Goal: Task Accomplishment & Management: Use online tool/utility

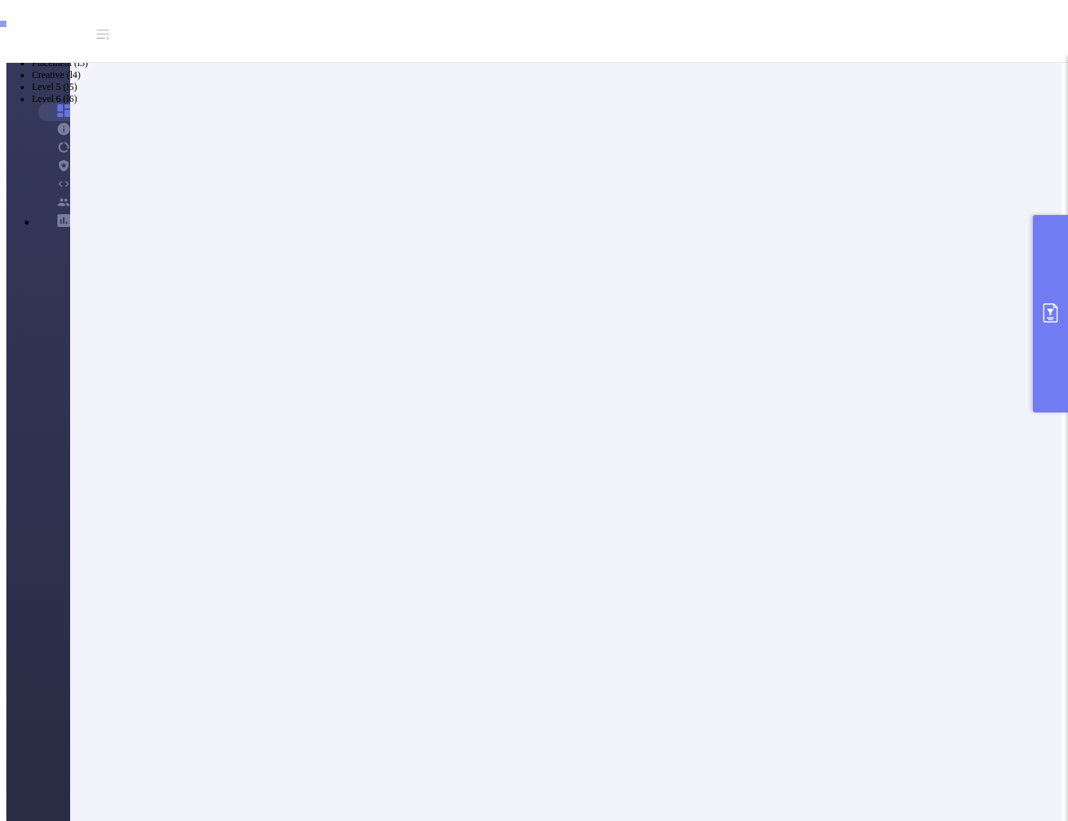
click at [1052, 290] on button "primary" at bounding box center [1050, 314] width 35 height 198
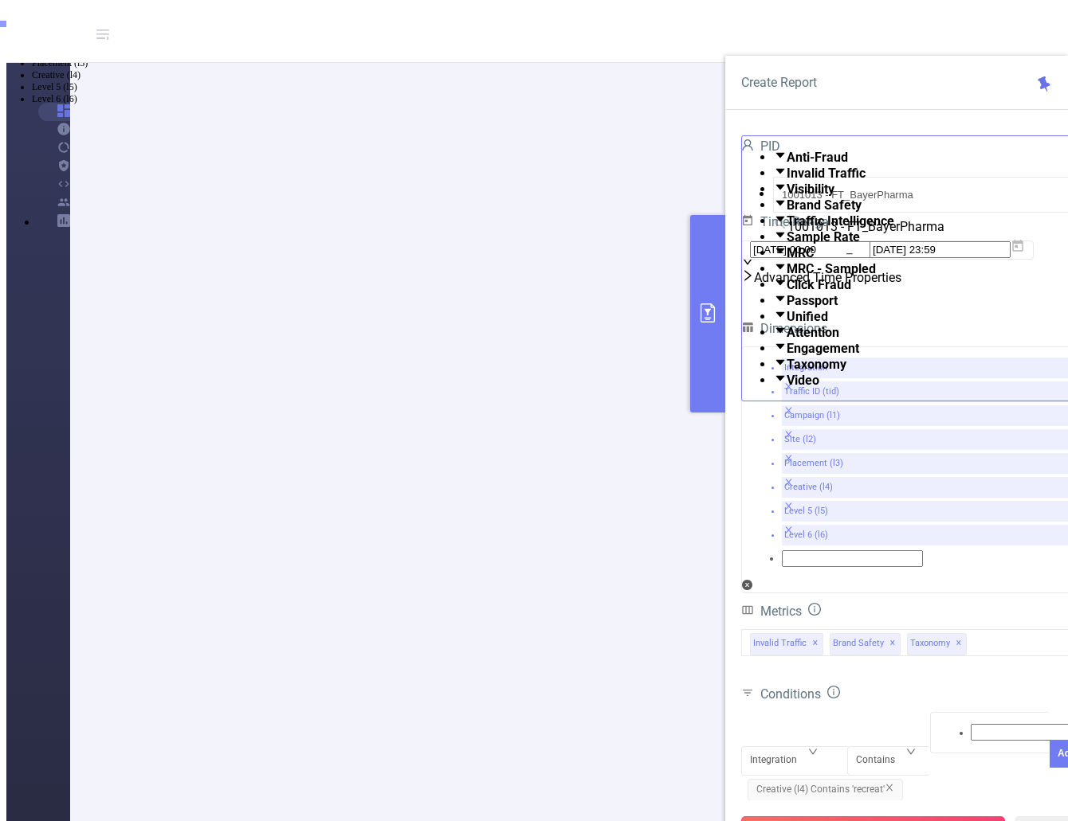
click at [888, 817] on button "Run Report" at bounding box center [873, 831] width 264 height 29
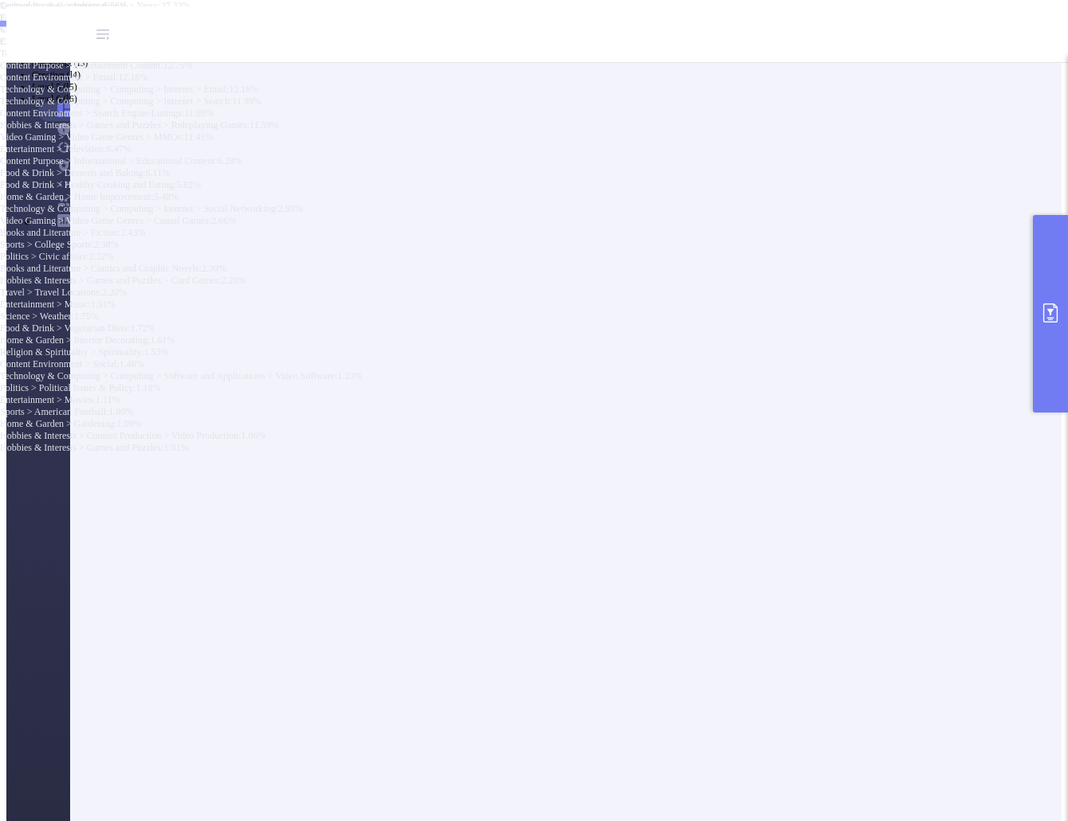
click at [1046, 312] on icon "primary" at bounding box center [1049, 313] width 19 height 19
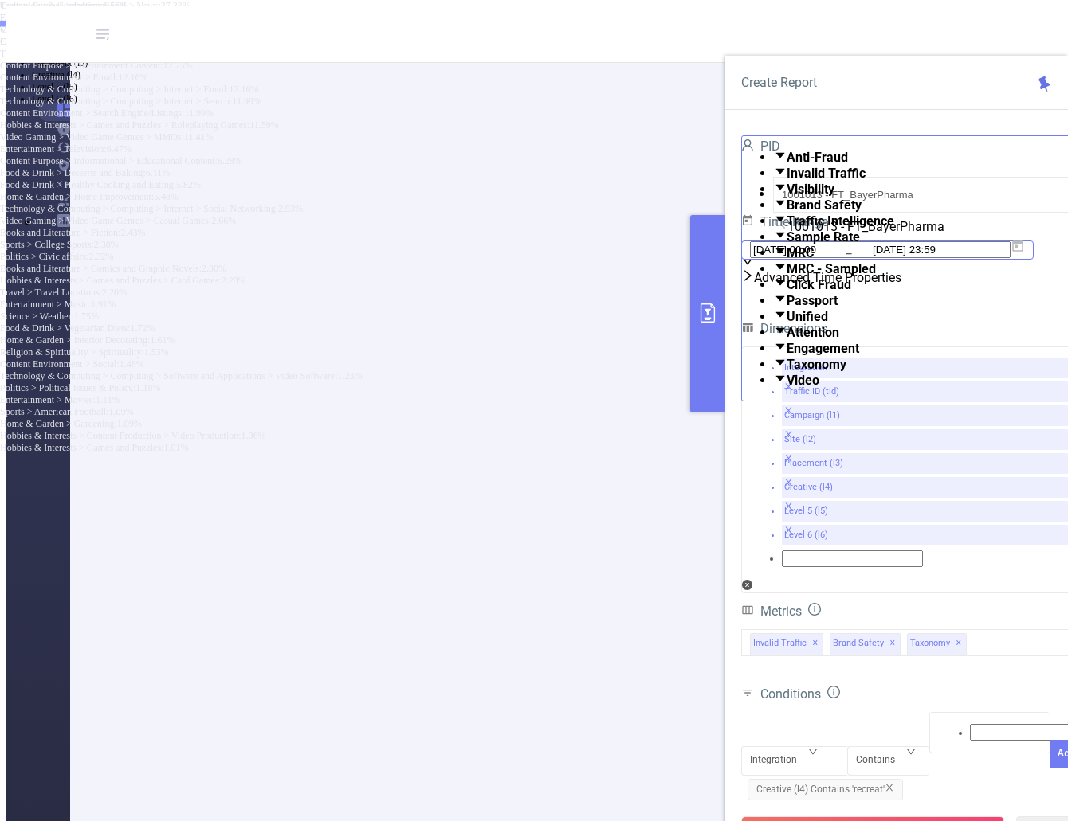
click at [1033, 260] on span "[DATE] 00:00 _ [DATE] 23:59" at bounding box center [887, 250] width 292 height 19
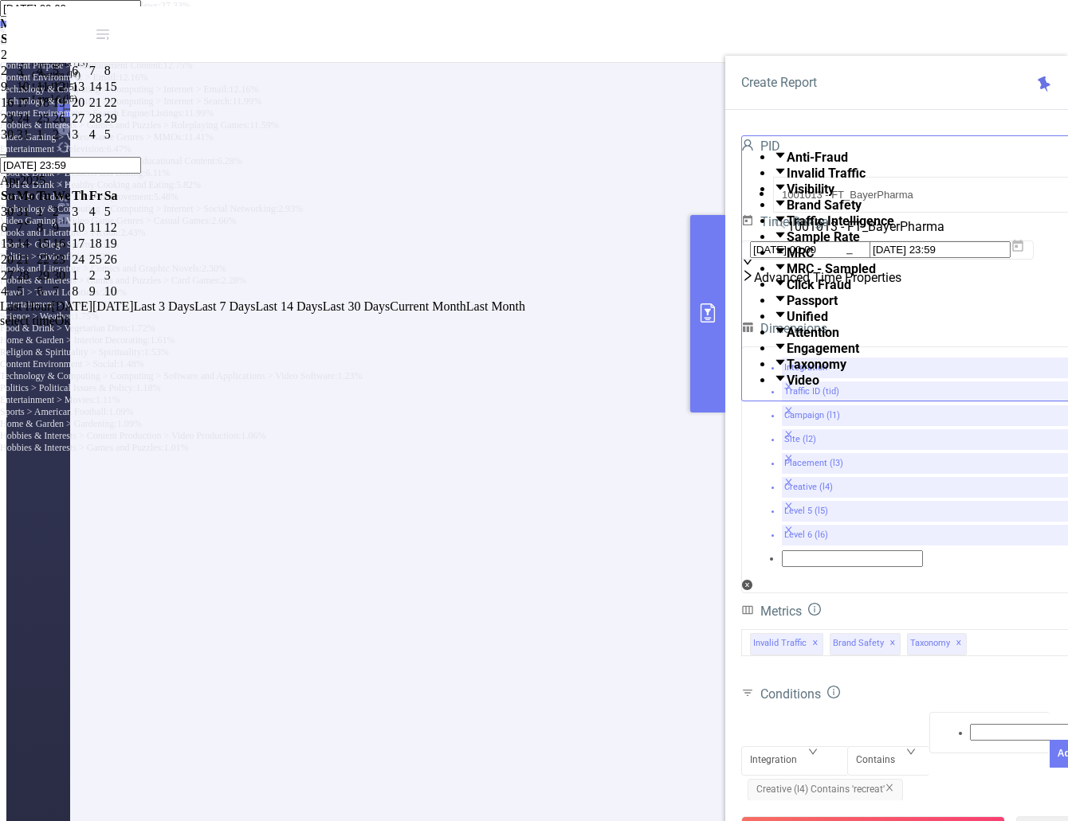
click at [194, 313] on span "Last 3 Days" at bounding box center [164, 307] width 61 height 14
type input "[DATE] 00:00"
type input "[DATE] 23:59"
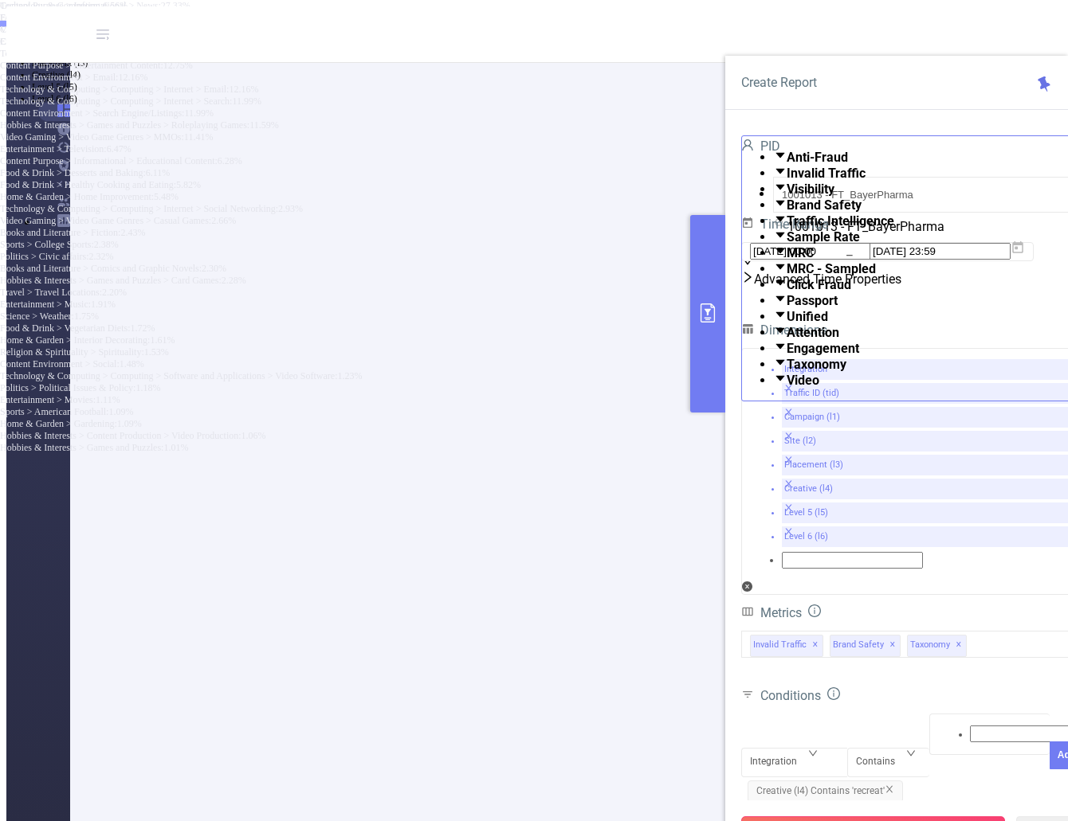
click at [933, 817] on button "Run Report" at bounding box center [873, 831] width 264 height 29
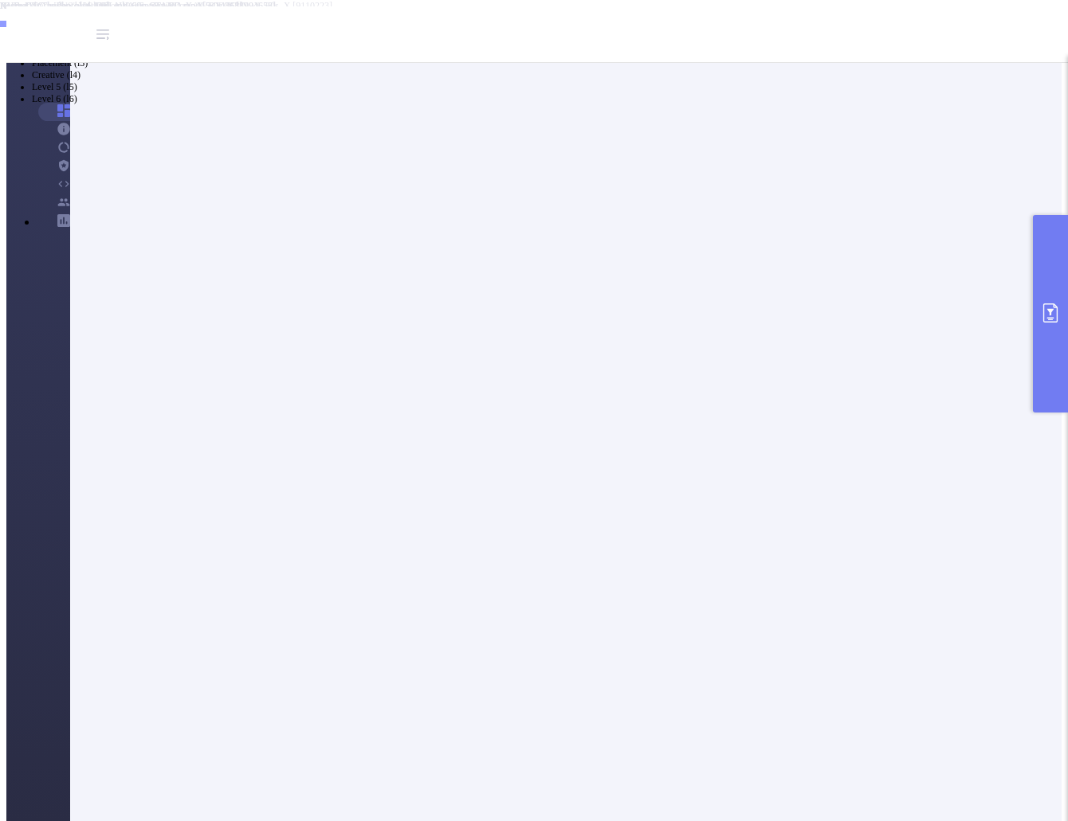
scroll to position [56, 0]
click at [1053, 336] on button "primary" at bounding box center [1050, 314] width 35 height 198
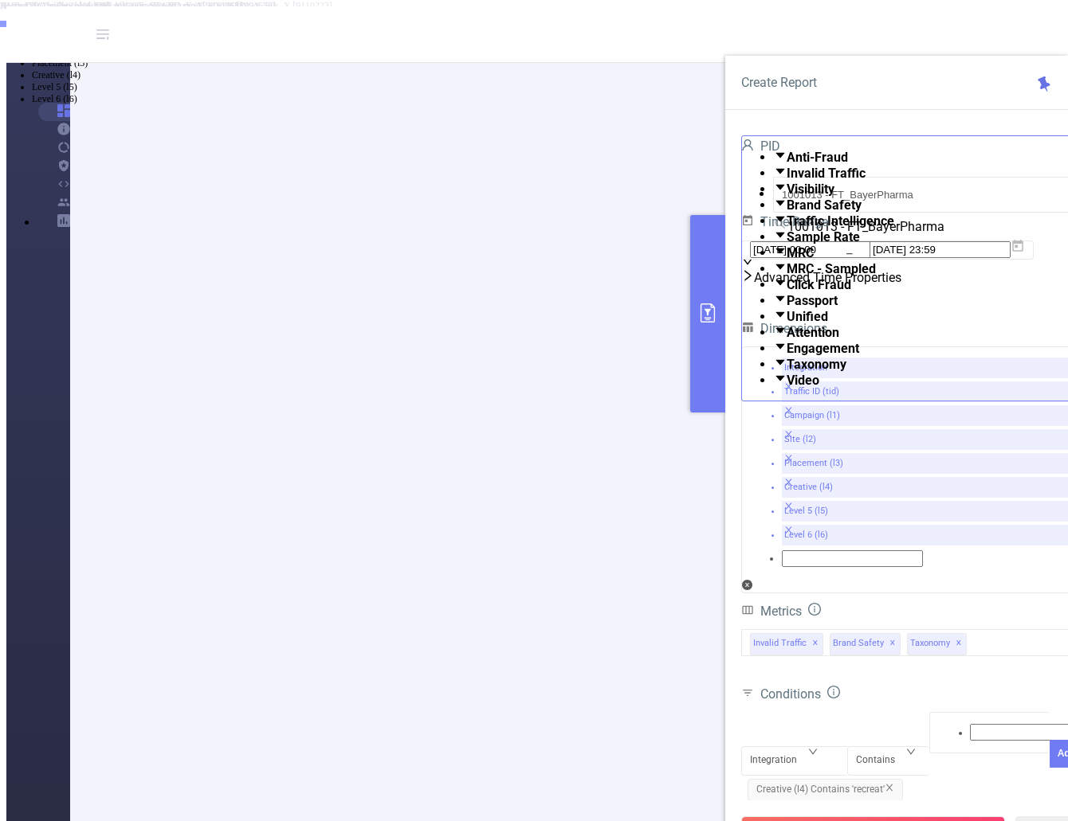
drag, startPoint x: 910, startPoint y: 787, endPoint x: 1005, endPoint y: 774, distance: 95.8
click at [910, 817] on button "Run Report" at bounding box center [873, 831] width 264 height 29
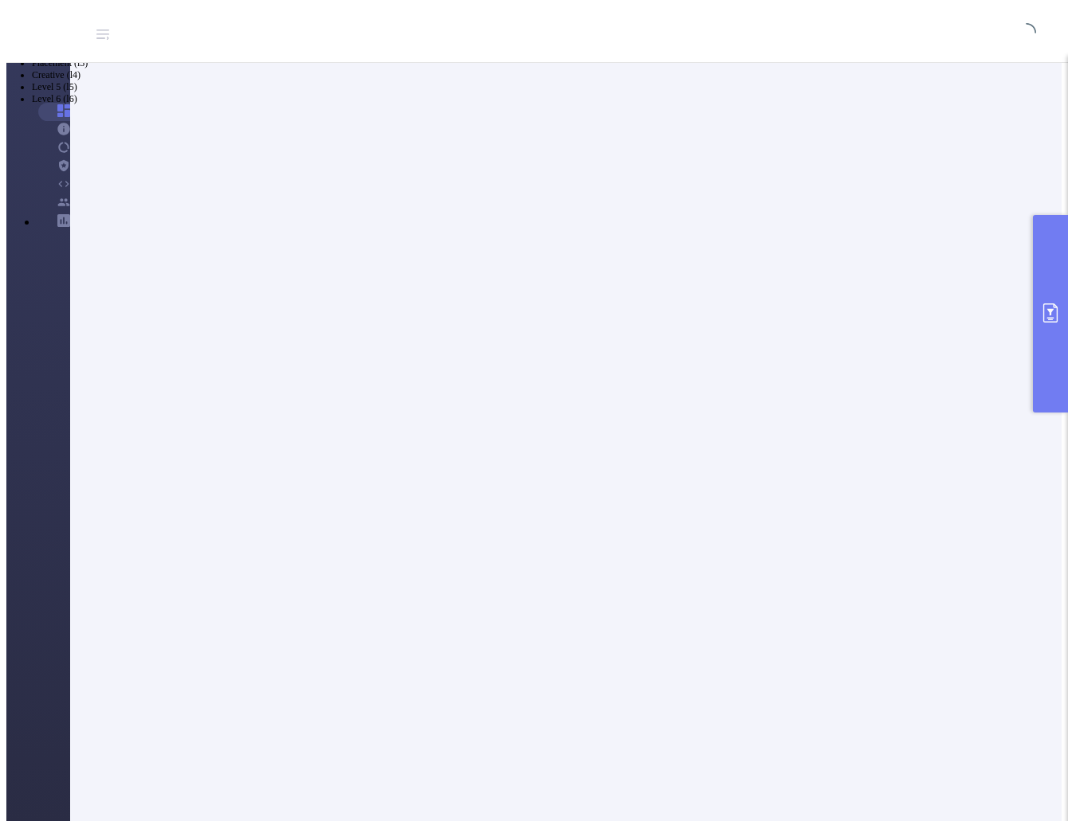
scroll to position [0, 0]
click at [1048, 315] on icon "primary" at bounding box center [1049, 313] width 19 height 19
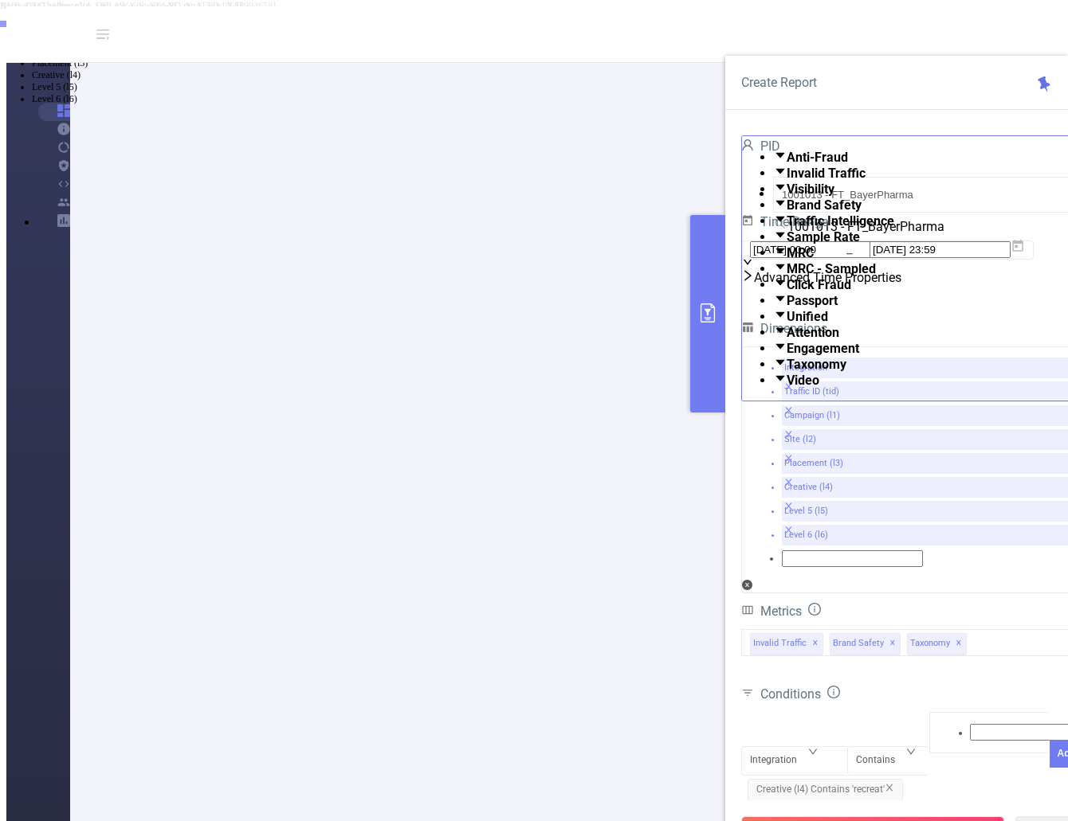
scroll to position [558, 0]
click at [657, 346] on li "50 / page" at bounding box center [549, 338] width 1023 height 15
click at [889, 817] on button "Run Report" at bounding box center [873, 831] width 264 height 29
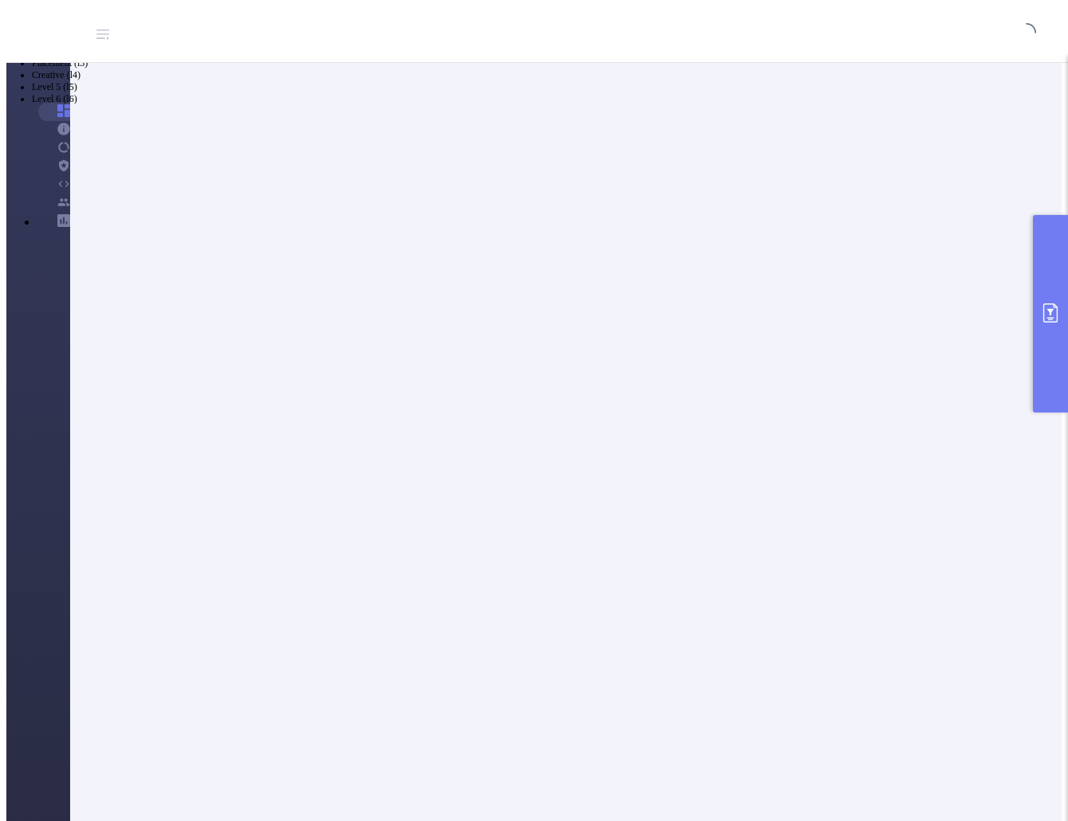
scroll to position [0, 0]
click at [1049, 362] on button "primary" at bounding box center [1050, 314] width 35 height 198
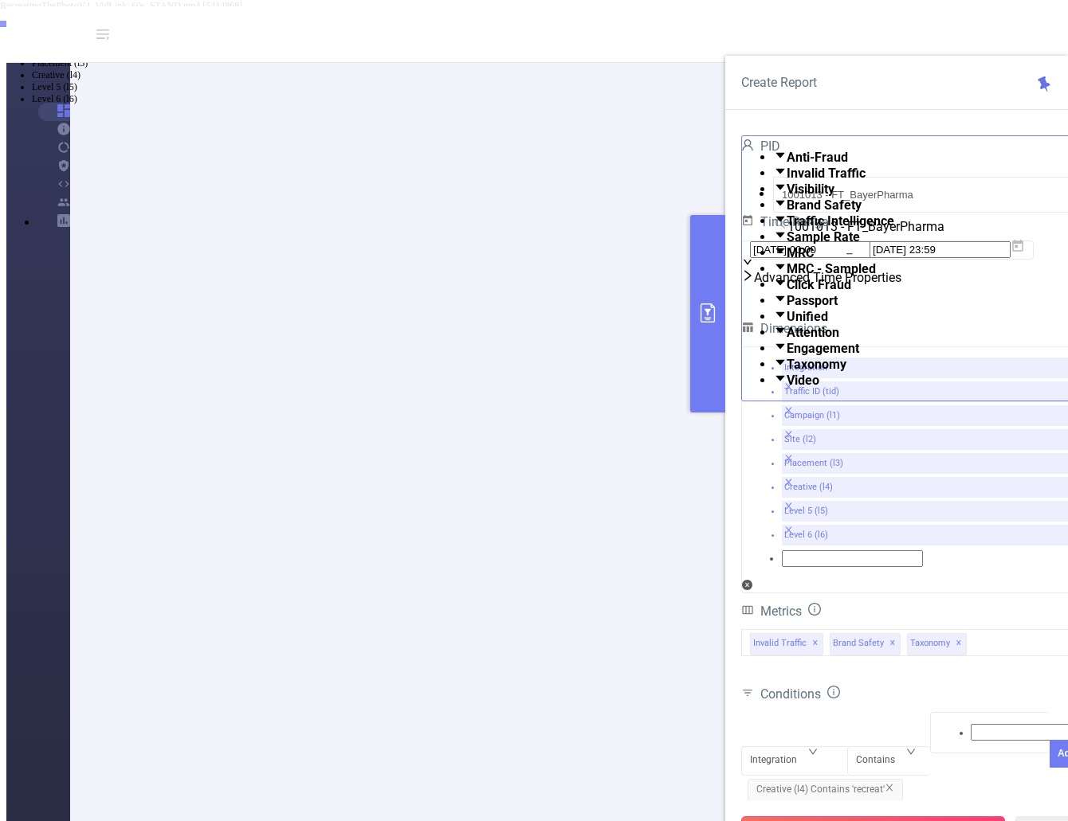
click at [896, 817] on button "Run Report" at bounding box center [873, 831] width 264 height 29
click at [901, 817] on button "Run Report" at bounding box center [873, 831] width 264 height 29
click at [864, 817] on button "Run Report" at bounding box center [873, 831] width 264 height 29
click at [917, 817] on button "Run Report" at bounding box center [873, 831] width 264 height 29
click at [884, 817] on button "Run Report" at bounding box center [873, 831] width 264 height 29
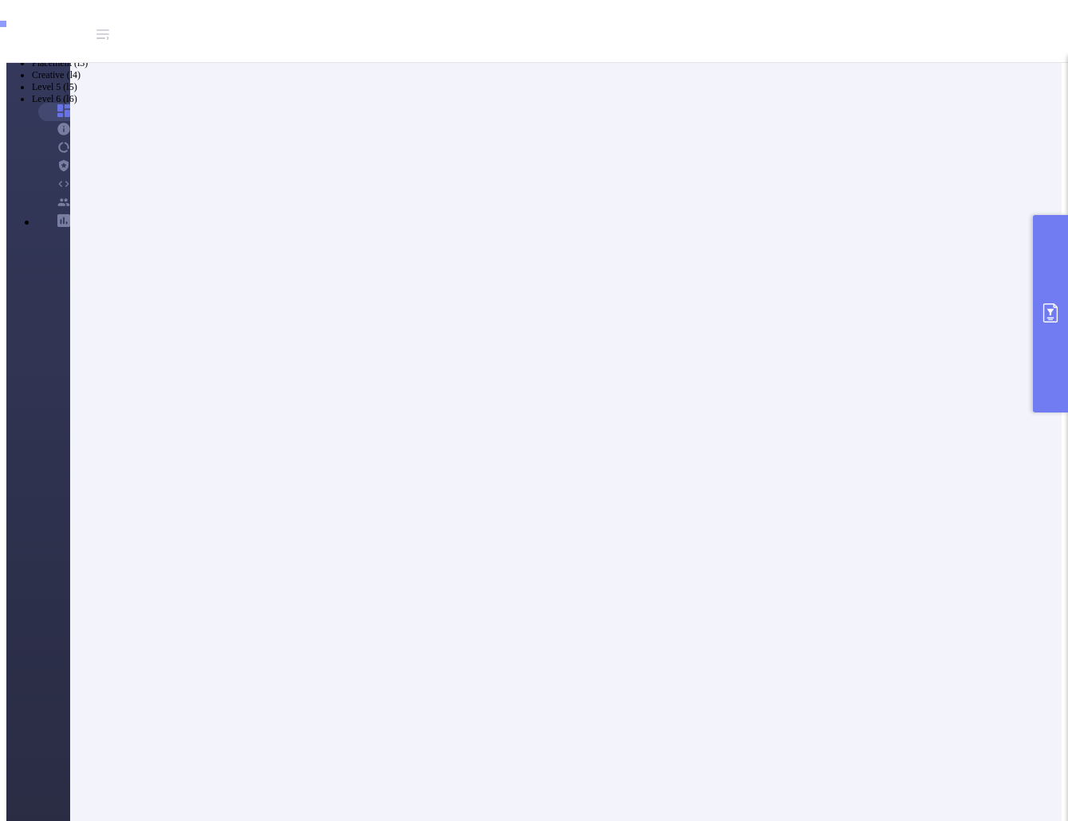
scroll to position [80, 0]
click at [1049, 336] on button "primary" at bounding box center [1050, 314] width 35 height 198
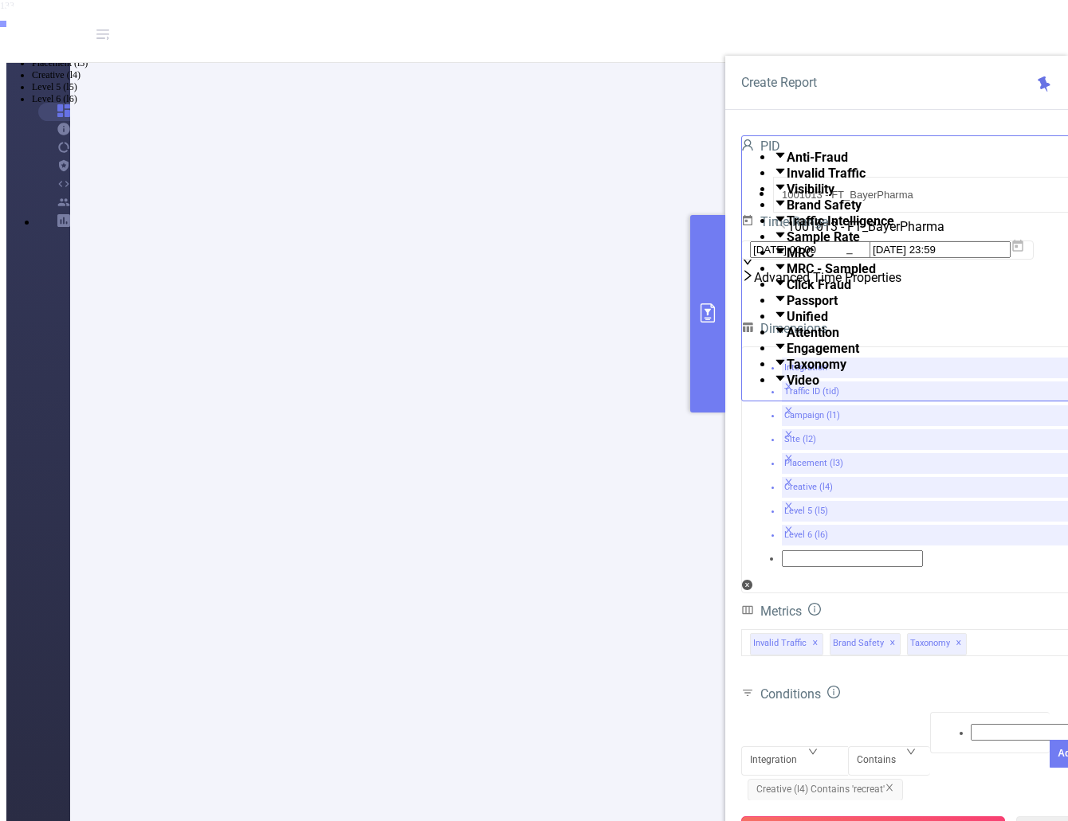
click at [867, 817] on button "Run Report" at bounding box center [873, 831] width 264 height 29
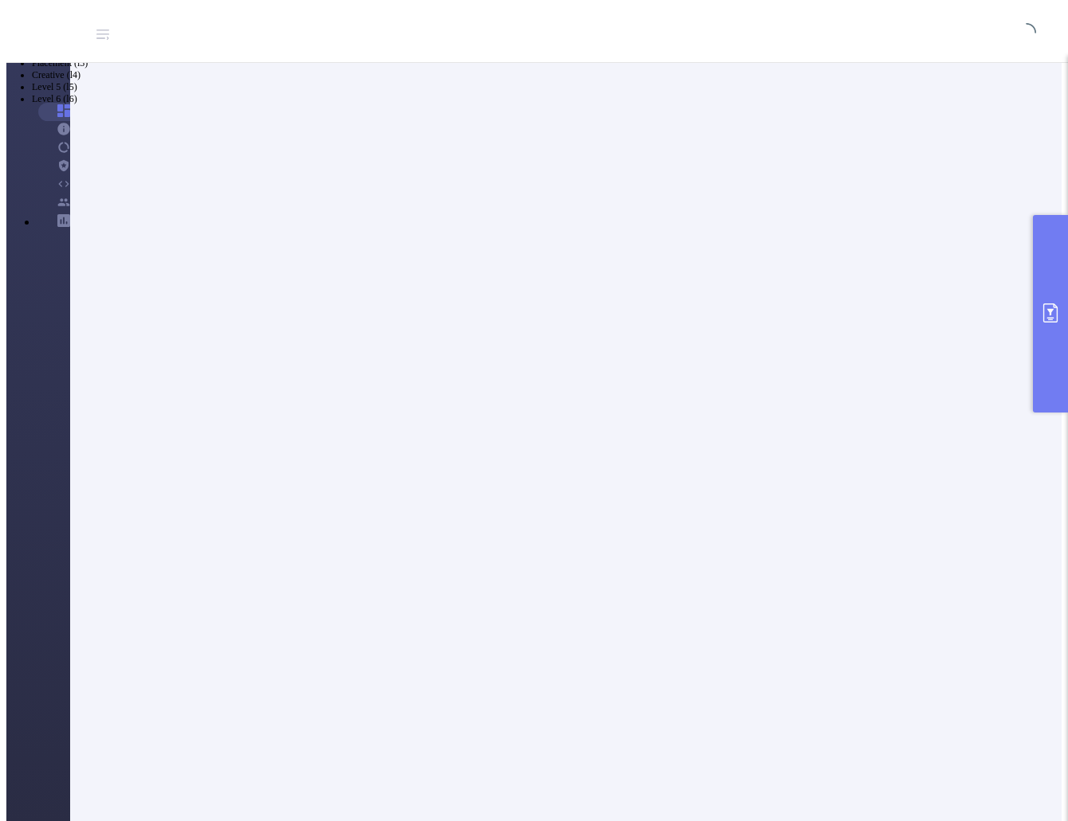
scroll to position [55, 0]
click at [1044, 309] on icon "primary" at bounding box center [1050, 313] width 14 height 19
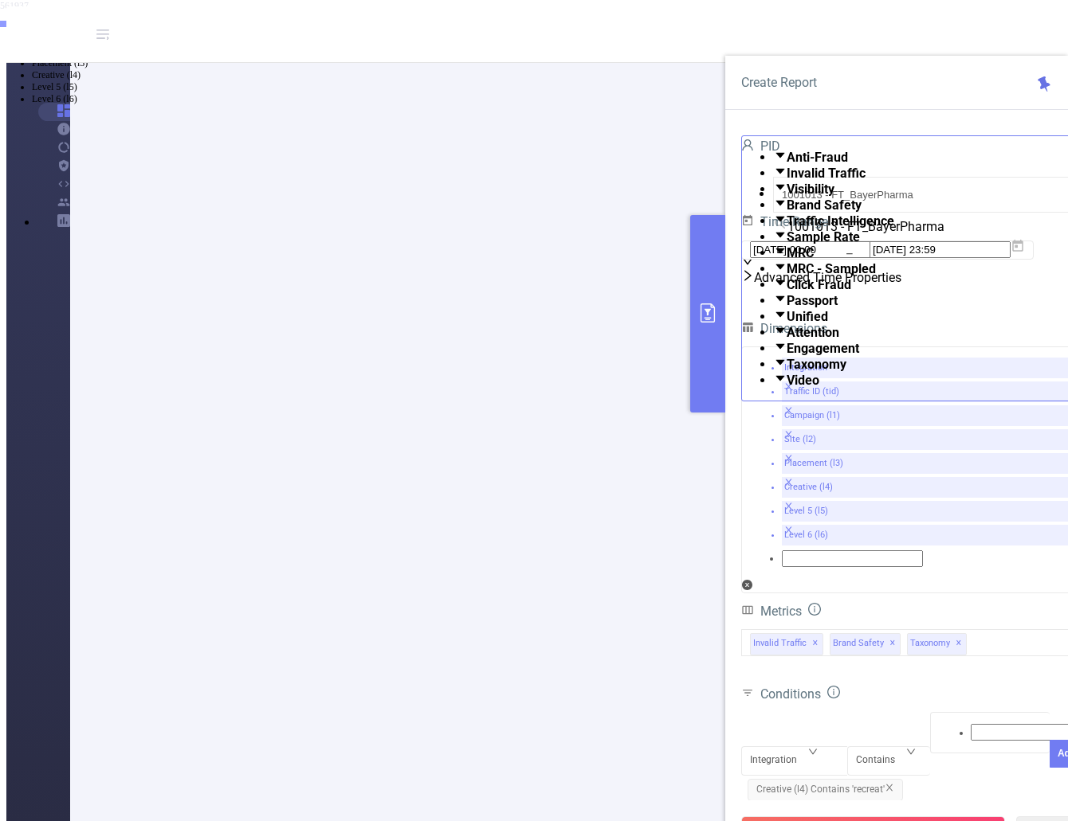
drag, startPoint x: 877, startPoint y: 796, endPoint x: 874, endPoint y: 779, distance: 17.0
click at [877, 817] on button "Run Report" at bounding box center [873, 831] width 264 height 29
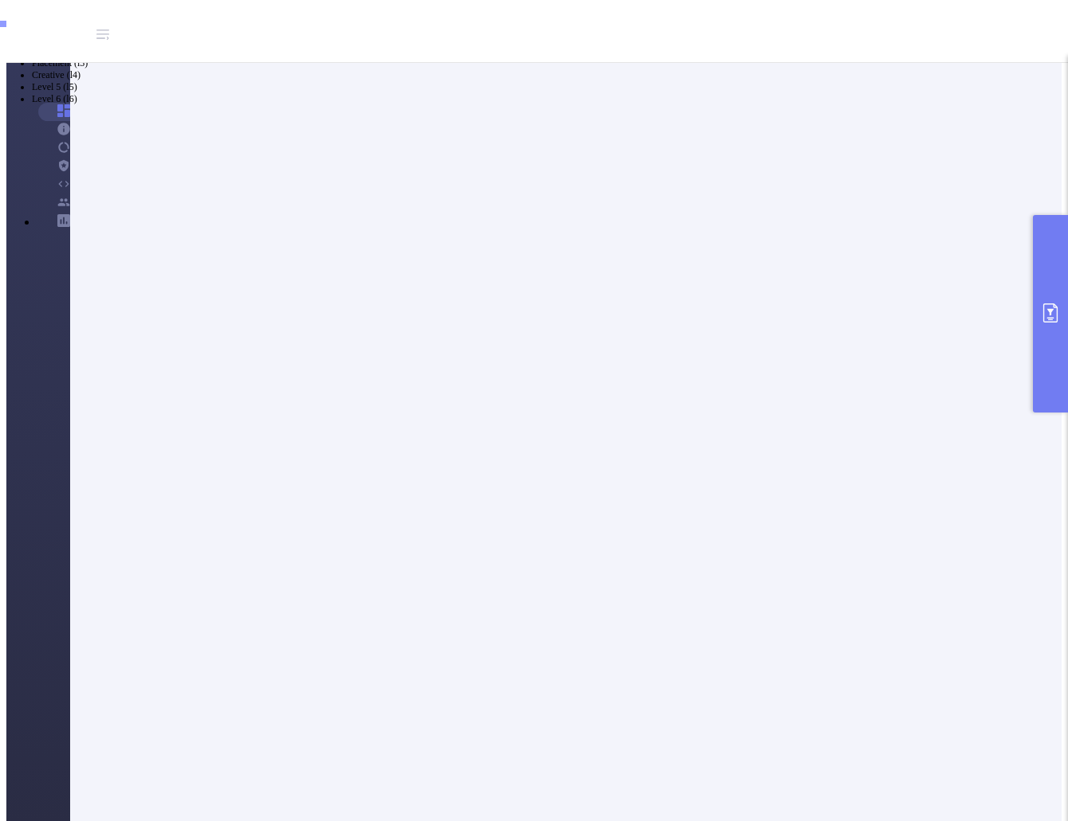
scroll to position [80, 0]
drag, startPoint x: 1040, startPoint y: 311, endPoint x: 1002, endPoint y: 530, distance: 222.4
click at [1041, 311] on icon "primary" at bounding box center [1049, 313] width 19 height 19
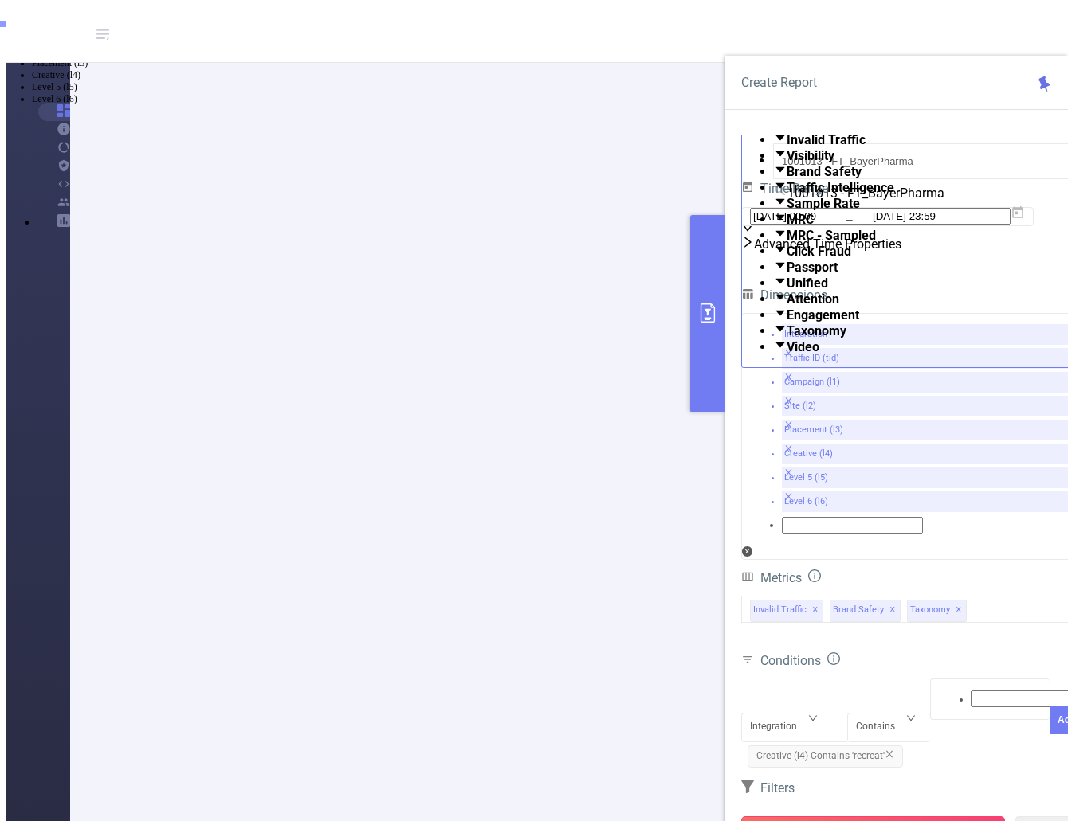
click at [907, 817] on button "Run Report" at bounding box center [873, 831] width 264 height 29
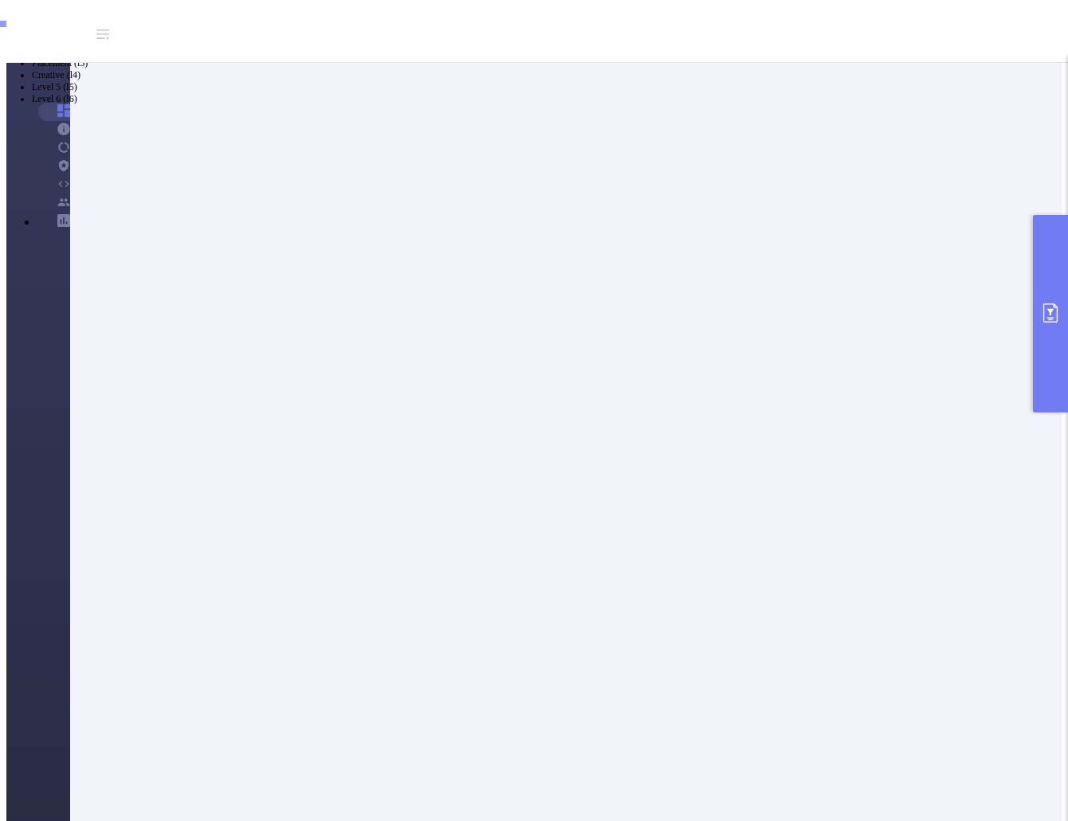
click at [1046, 342] on button "primary" at bounding box center [1050, 314] width 35 height 198
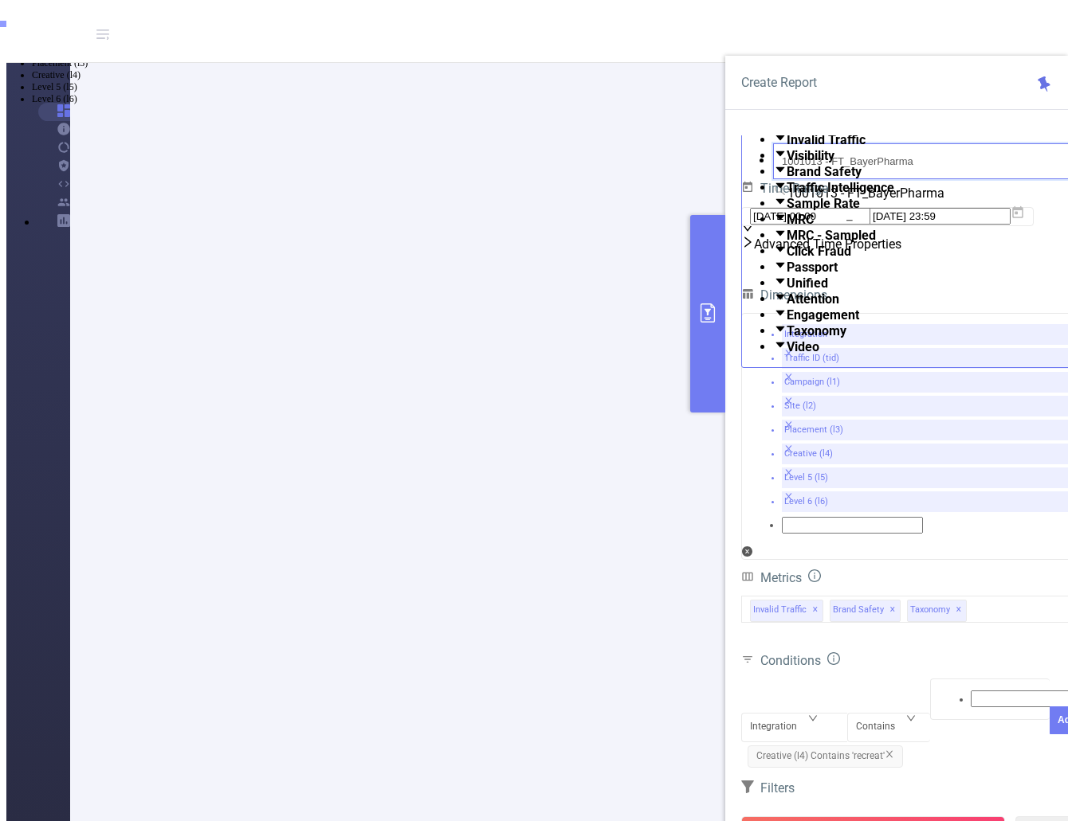
drag, startPoint x: 920, startPoint y: 143, endPoint x: 700, endPoint y: 159, distance: 221.3
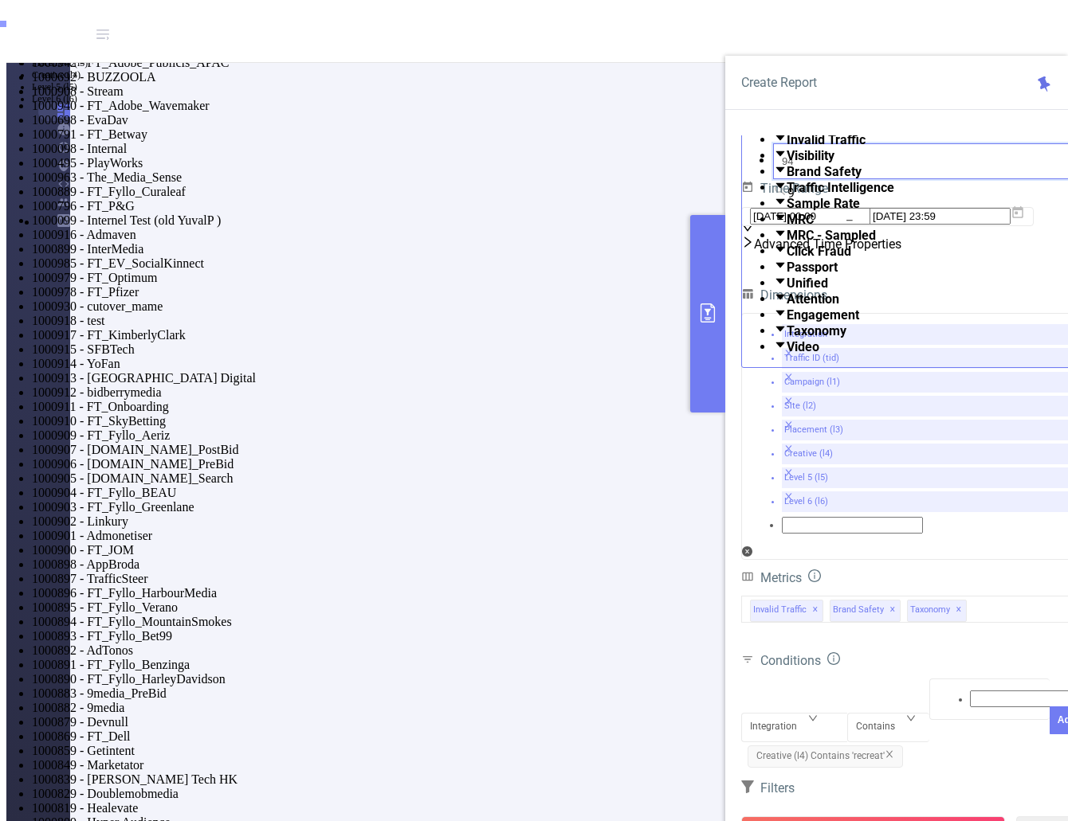
type input "941"
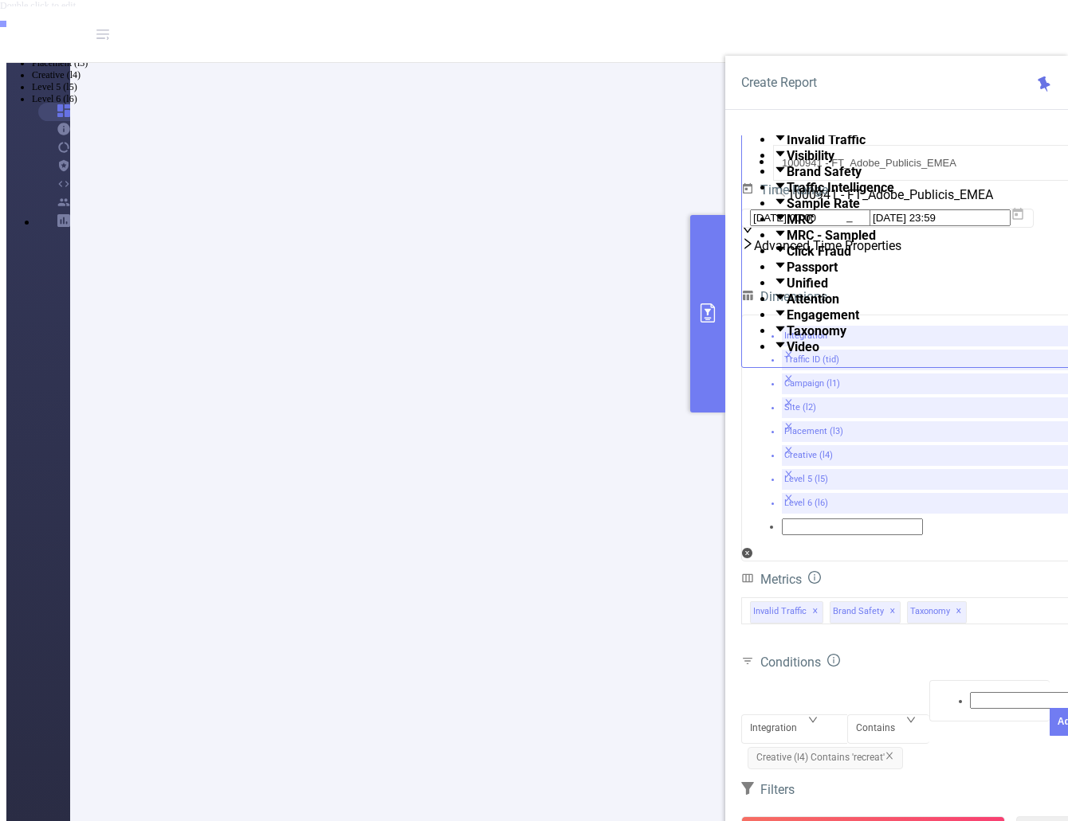
drag, startPoint x: 897, startPoint y: 625, endPoint x: 921, endPoint y: 614, distance: 26.4
click at [897, 747] on span "Creative (l4) Contains 'recreat'" at bounding box center [824, 758] width 155 height 22
click at [895, 747] on span "Creative (l4) Contains 'recreat'" at bounding box center [824, 758] width 155 height 22
click at [892, 751] on icon "icon: close" at bounding box center [889, 756] width 10 height 10
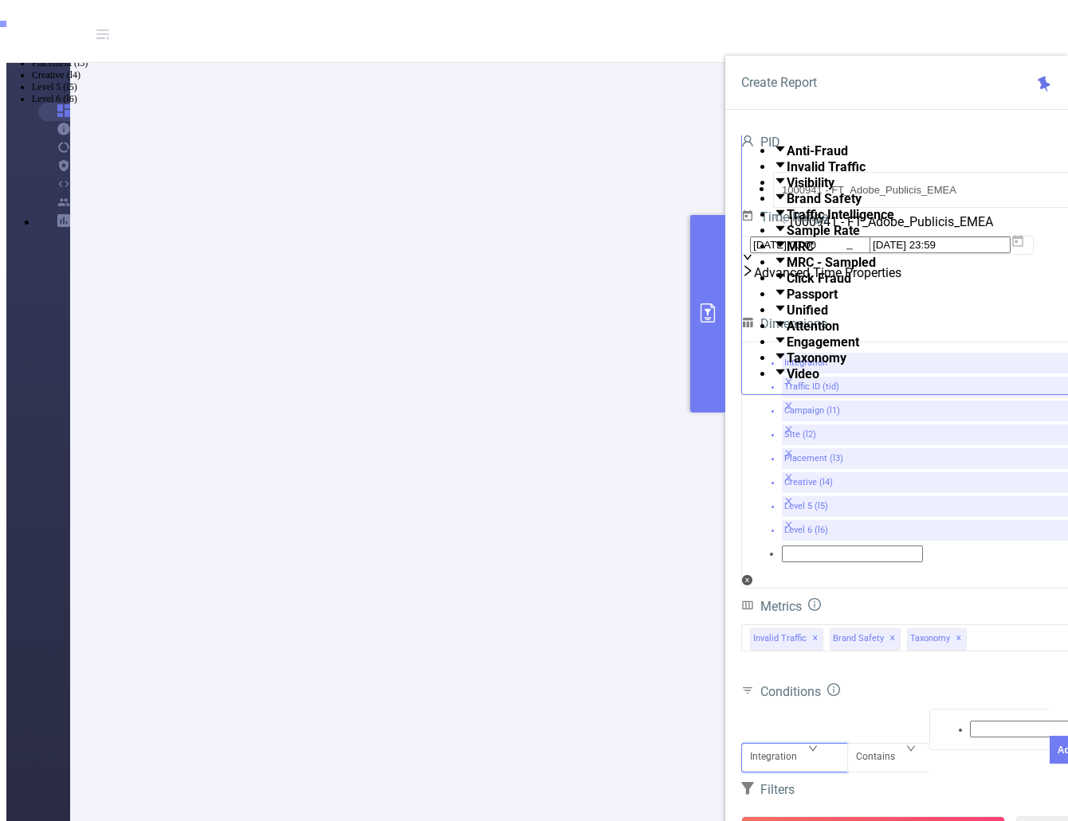
click at [819, 744] on div "Integration" at bounding box center [794, 744] width 89 height 0
click at [803, 33] on li "Traffic ID (tid)" at bounding box center [550, 28] width 1036 height 12
click at [950, 719] on div at bounding box center [990, 729] width 104 height 21
type input "tier 3"
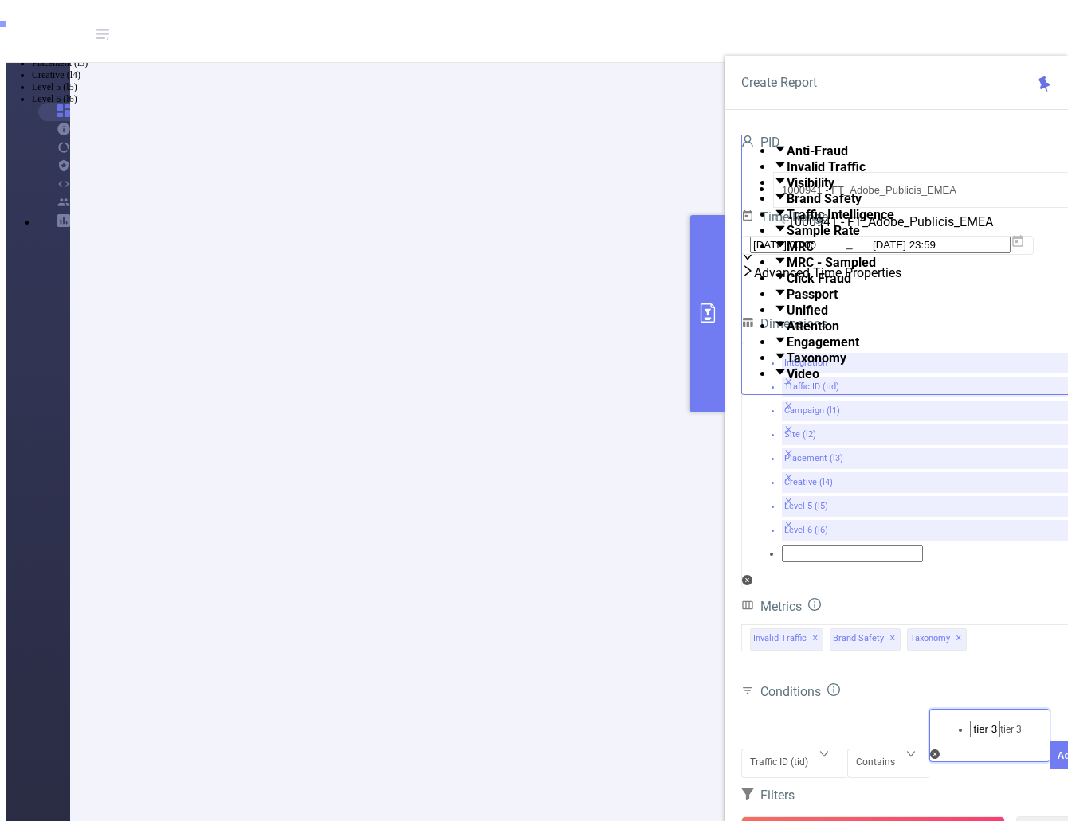
click at [952, 22] on li "tier 3" at bounding box center [550, 16] width 1036 height 13
click at [1049, 766] on button "Add" at bounding box center [1066, 780] width 34 height 28
click at [911, 817] on button "Run Report" at bounding box center [873, 831] width 264 height 29
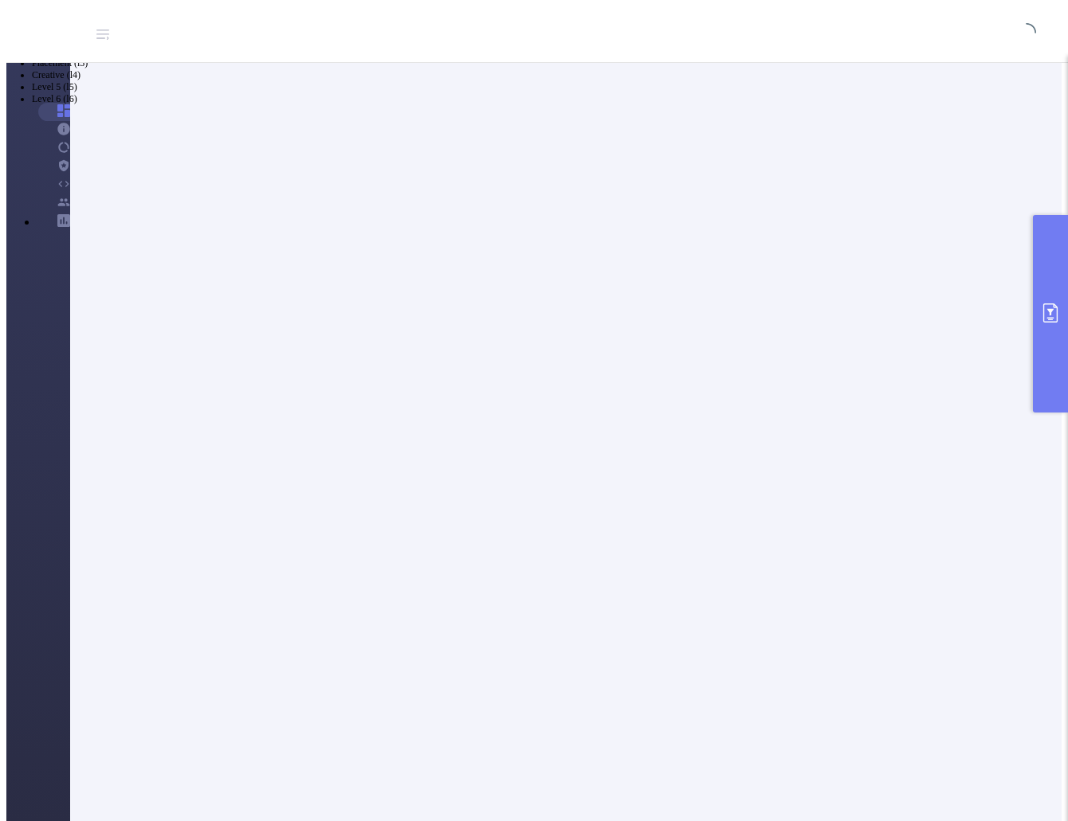
scroll to position [55, 0]
click at [1055, 382] on button "primary" at bounding box center [1050, 314] width 35 height 198
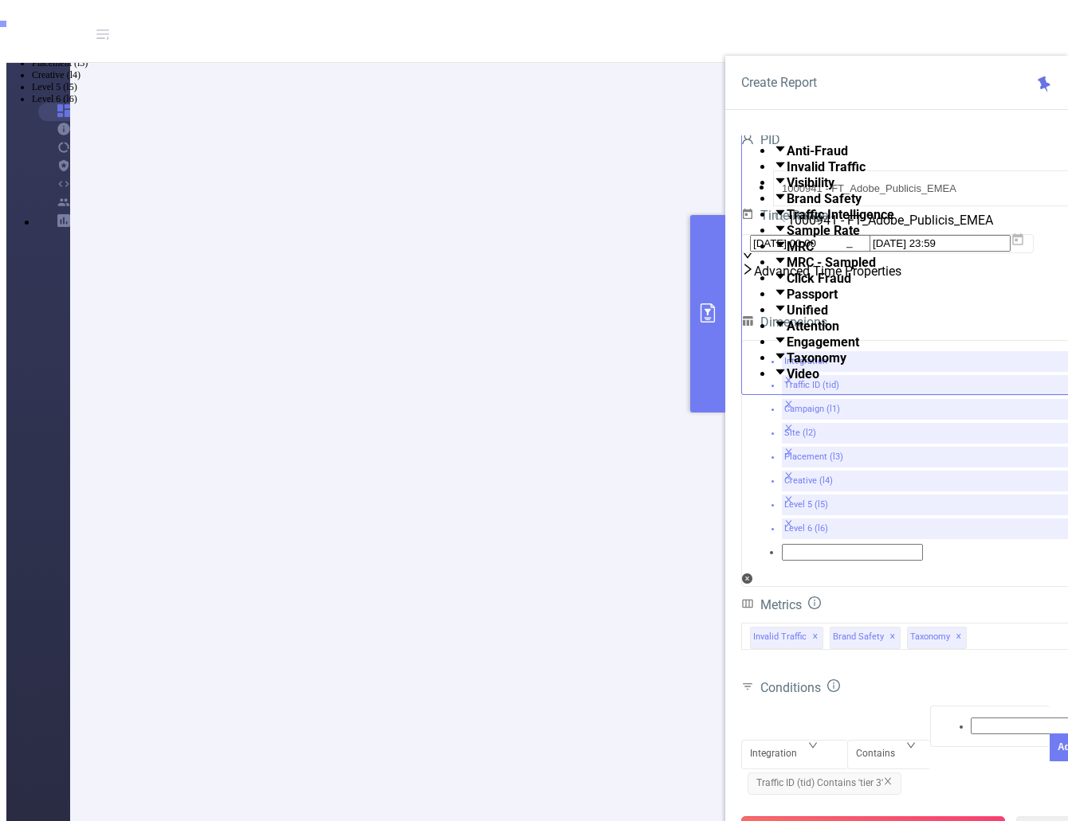
click at [833, 817] on button "Run Report" at bounding box center [873, 831] width 264 height 29
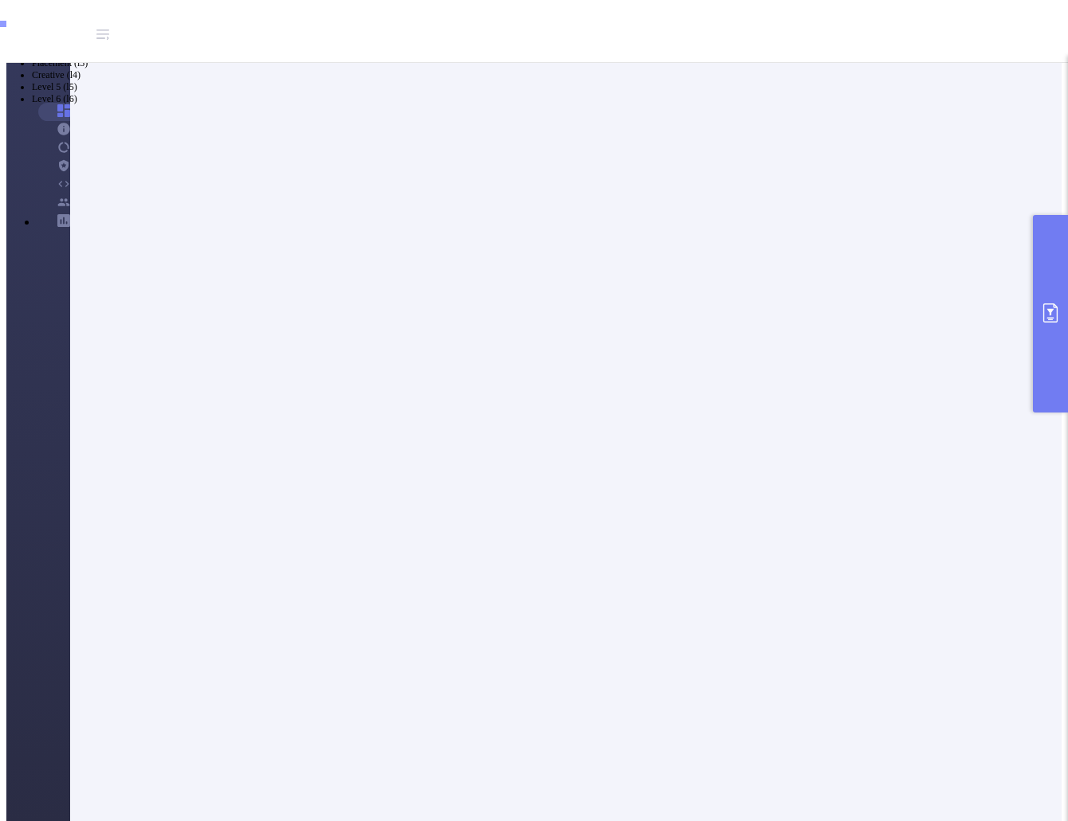
click at [1047, 351] on button "primary" at bounding box center [1050, 314] width 35 height 198
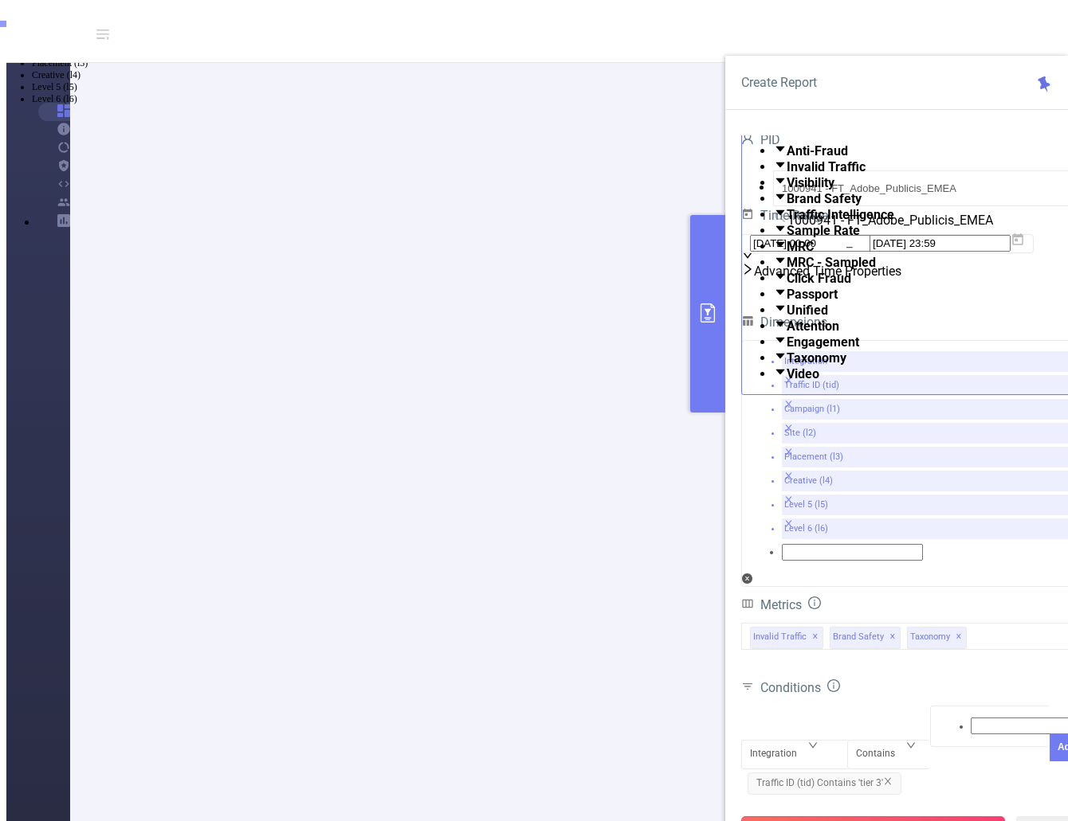
click at [878, 817] on button "Run Report" at bounding box center [873, 831] width 264 height 29
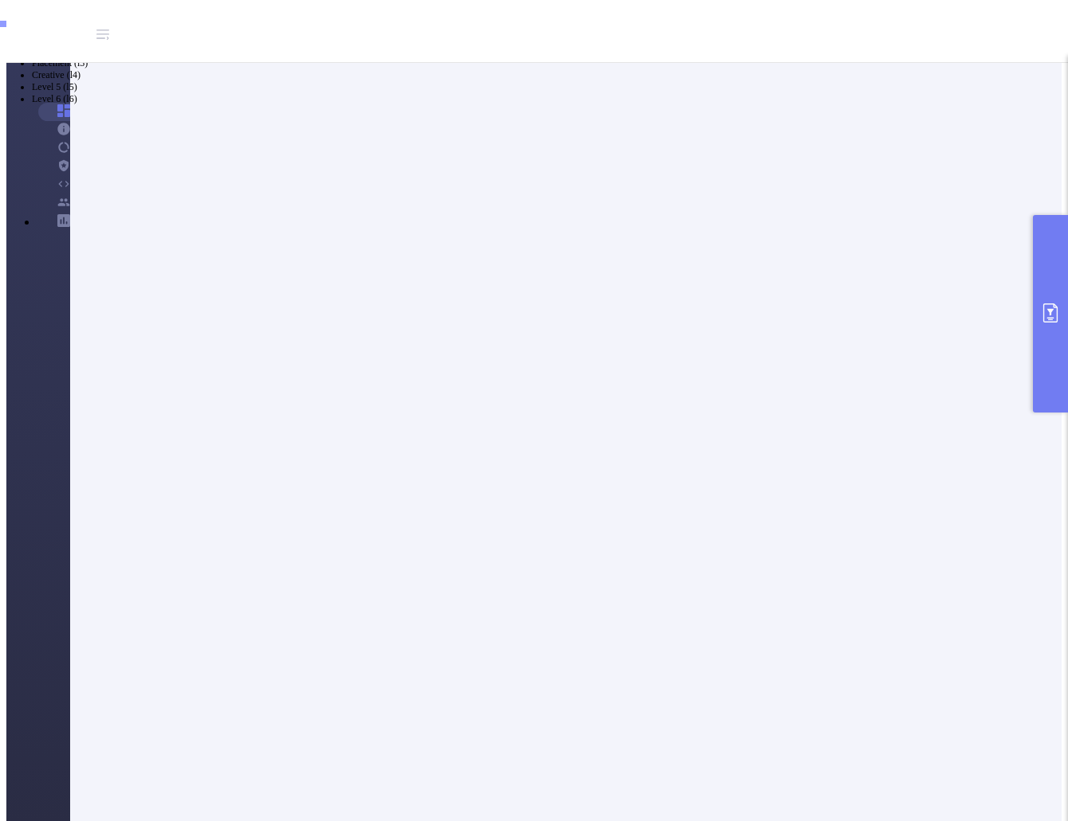
click at [1051, 315] on icon "primary" at bounding box center [1050, 313] width 14 height 19
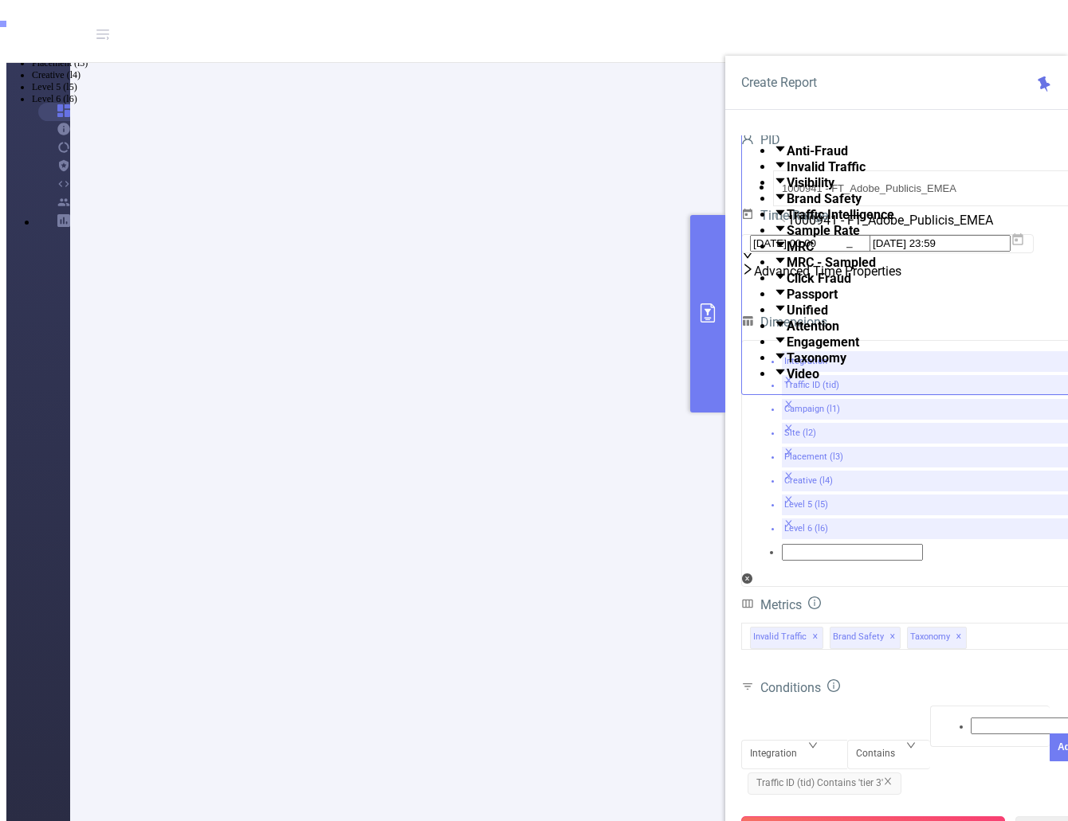
click at [845, 817] on button "Run Report" at bounding box center [873, 831] width 264 height 29
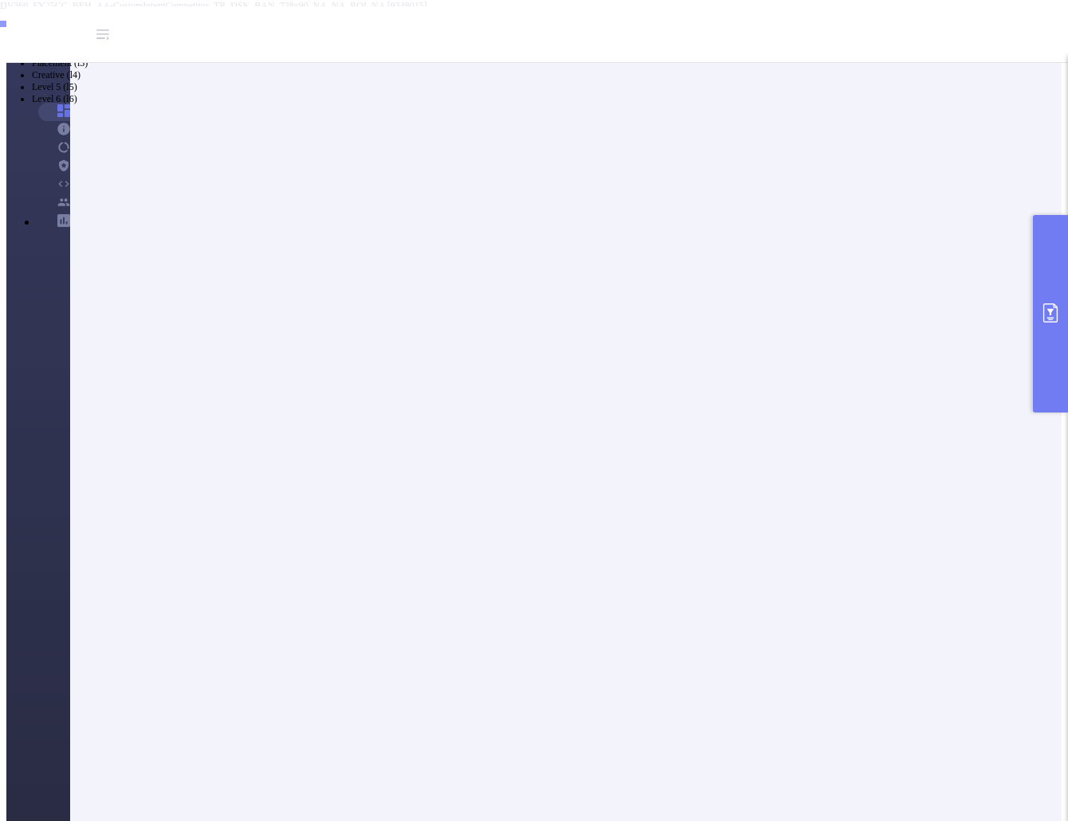
click at [1052, 362] on button "primary" at bounding box center [1050, 314] width 35 height 198
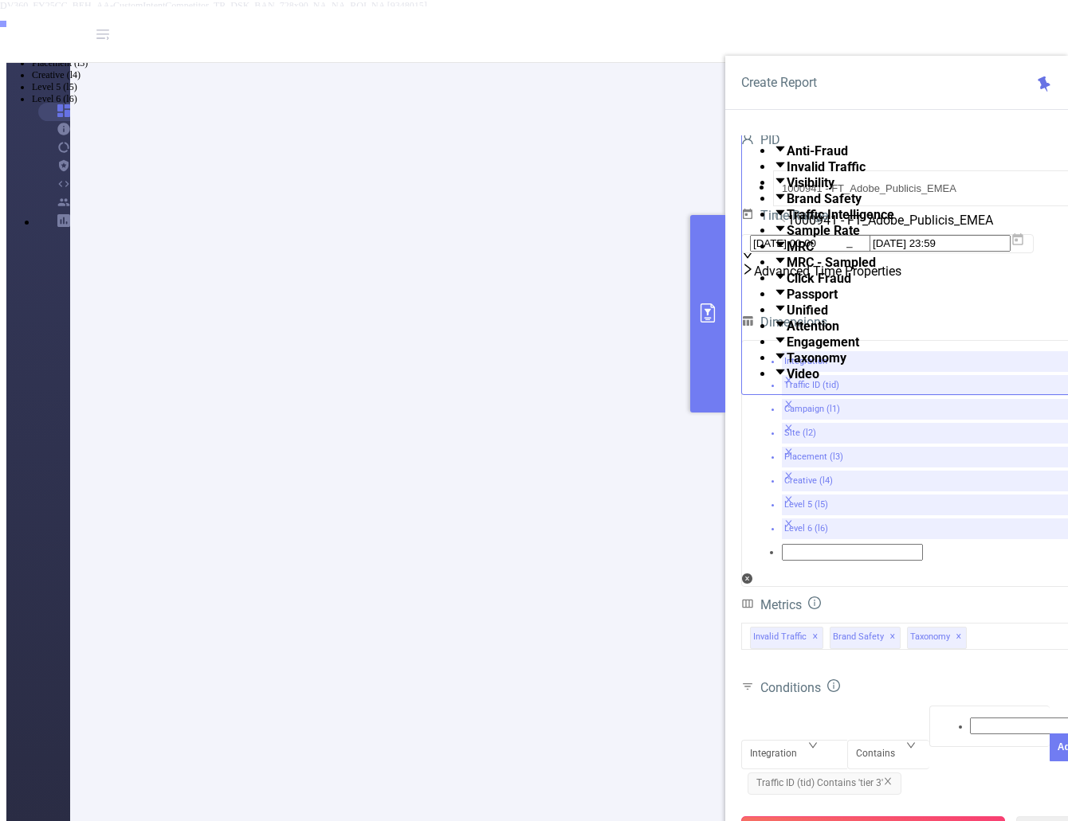
click at [884, 817] on button "Run Report" at bounding box center [873, 831] width 264 height 29
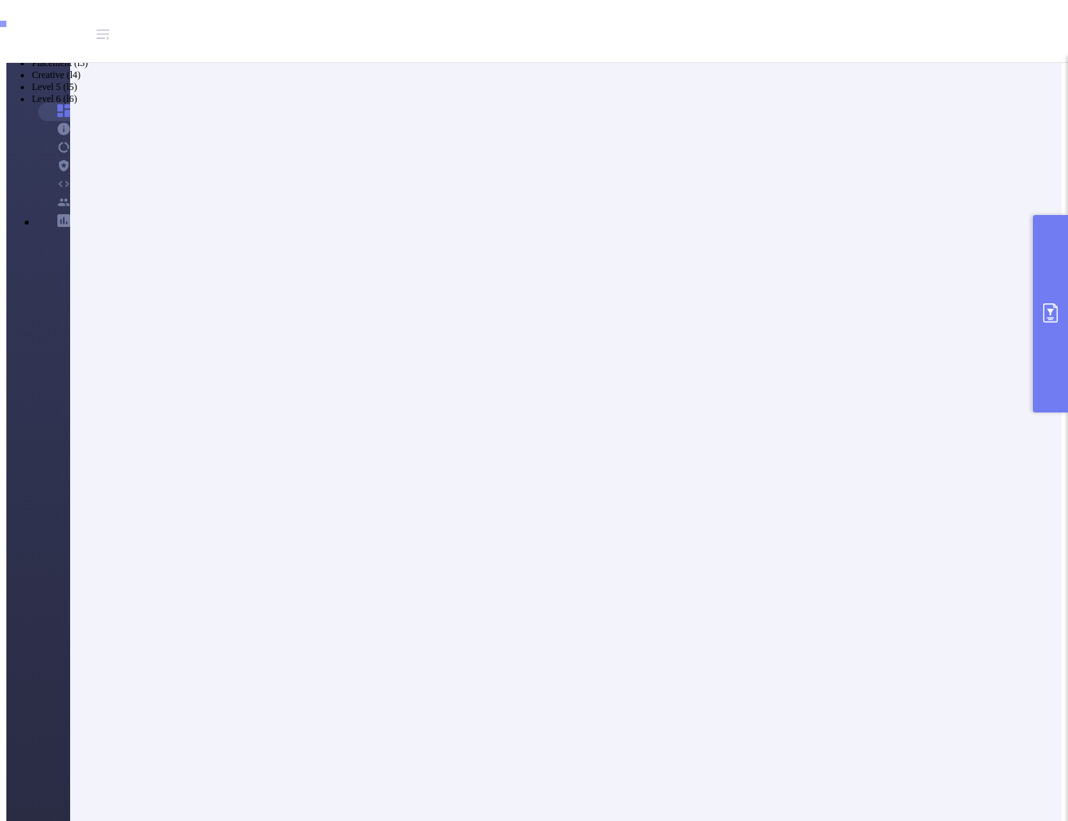
drag, startPoint x: 1041, startPoint y: 322, endPoint x: 1028, endPoint y: 327, distance: 14.4
click at [1041, 322] on icon "primary" at bounding box center [1049, 313] width 19 height 19
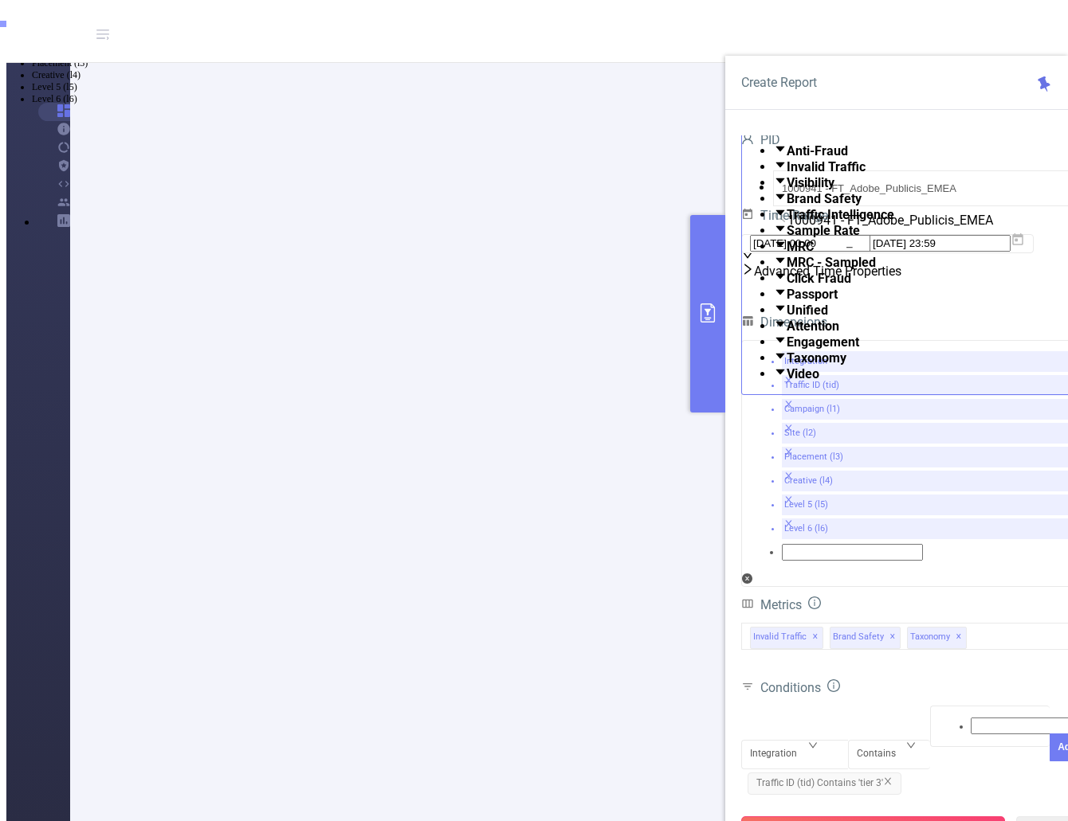
click at [846, 817] on button "Run Report" at bounding box center [873, 831] width 264 height 29
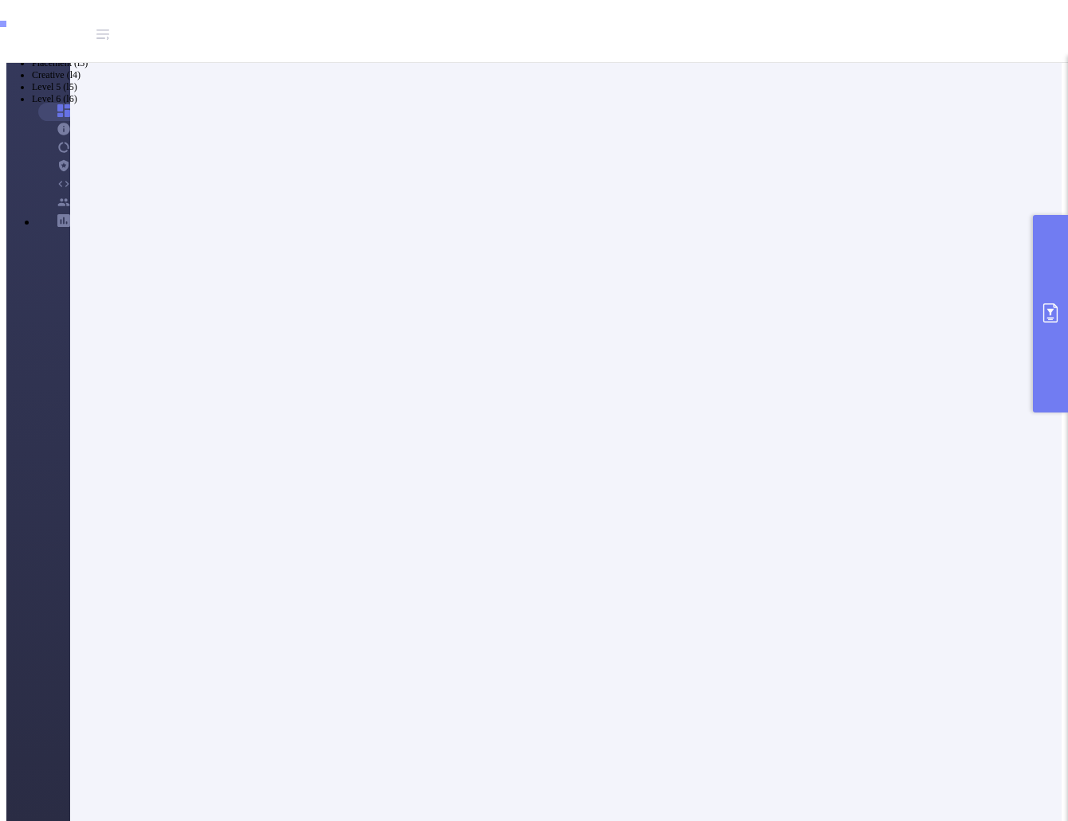
click at [1060, 296] on button "primary" at bounding box center [1050, 314] width 35 height 198
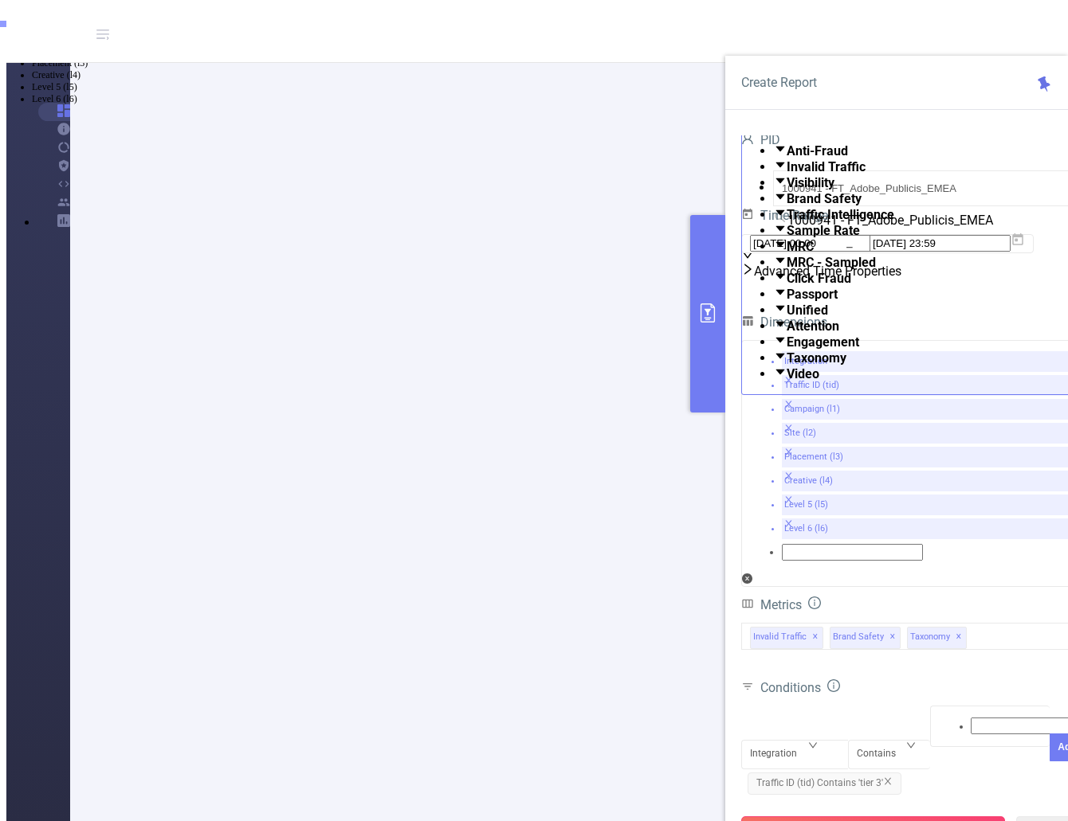
click at [892, 817] on button "Run Report" at bounding box center [873, 831] width 264 height 29
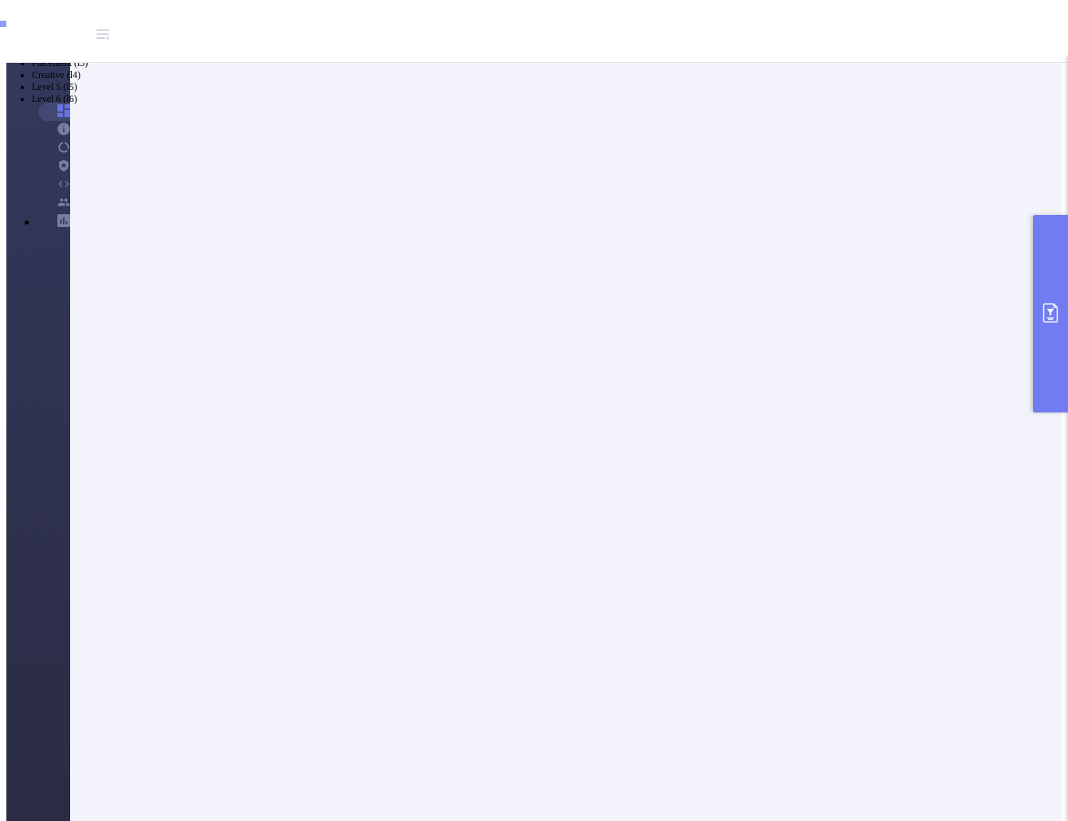
click at [1064, 298] on button "primary" at bounding box center [1050, 314] width 35 height 198
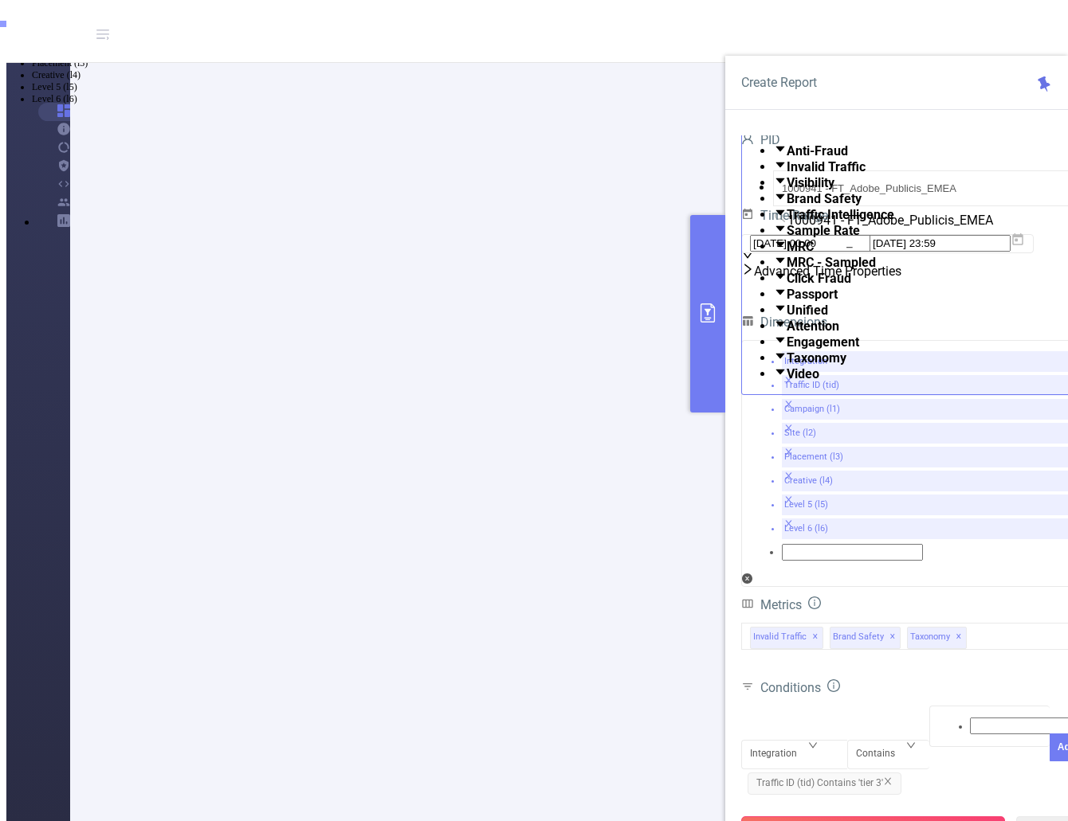
click at [855, 817] on button "Run Report" at bounding box center [873, 831] width 264 height 29
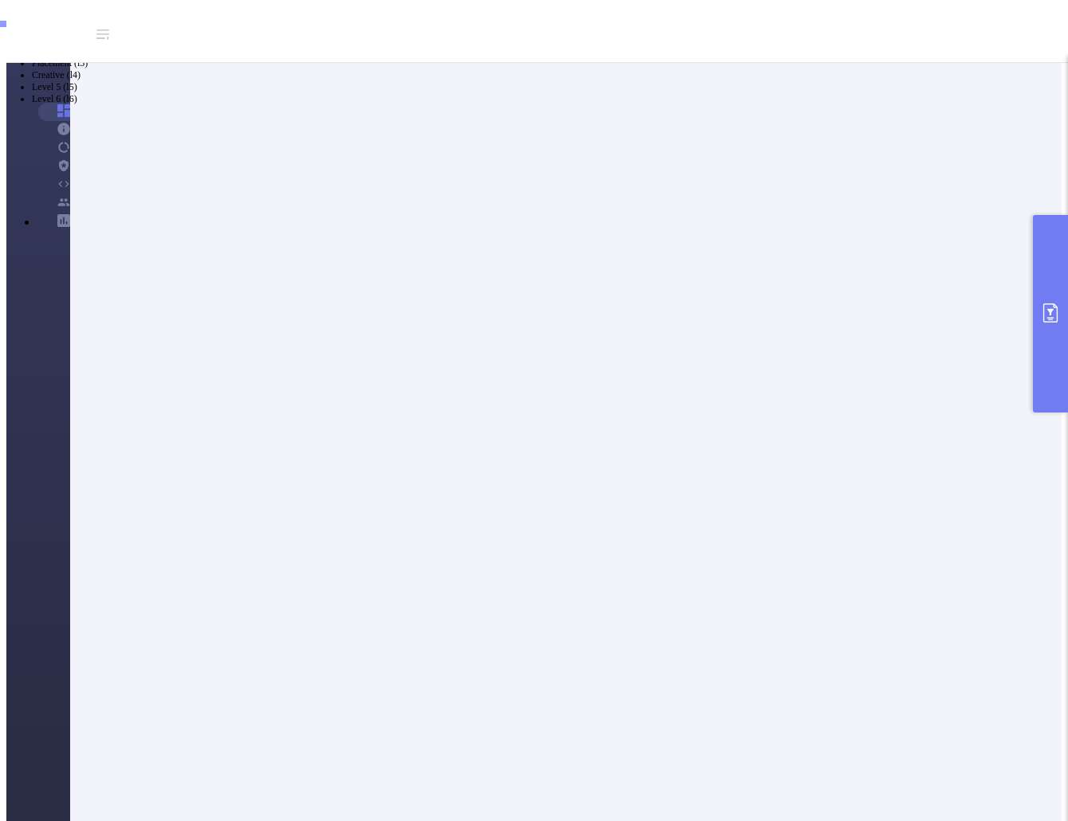
click at [1048, 331] on button "primary" at bounding box center [1050, 314] width 35 height 198
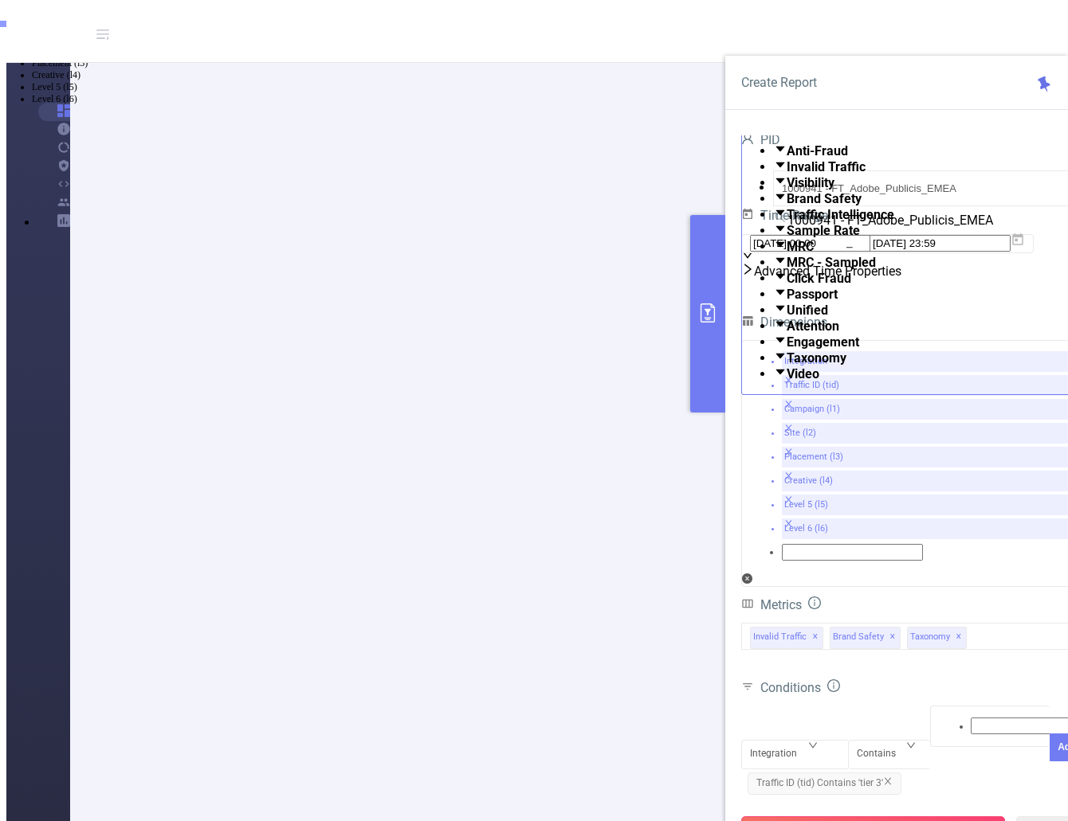
click at [866, 817] on button "Run Report" at bounding box center [873, 831] width 264 height 29
